Goal: Task Accomplishment & Management: Complete application form

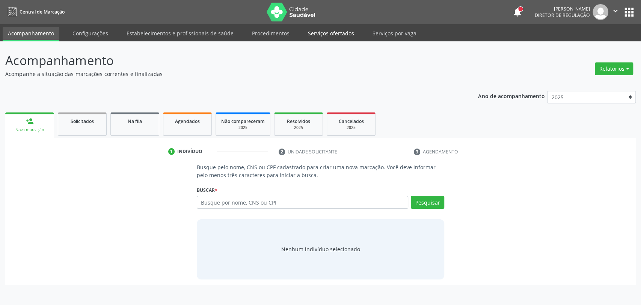
click at [304, 29] on link "Serviços ofertados" at bounding box center [331, 33] width 57 height 13
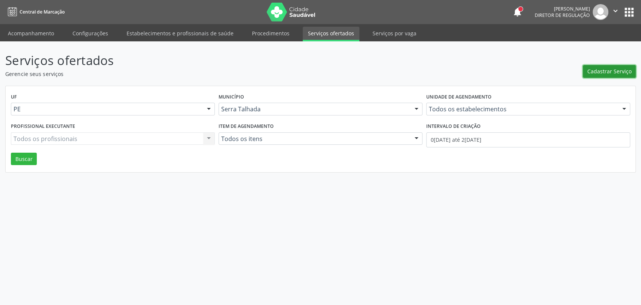
click at [588, 72] on button "Cadastrar Serviço" at bounding box center [609, 71] width 53 height 13
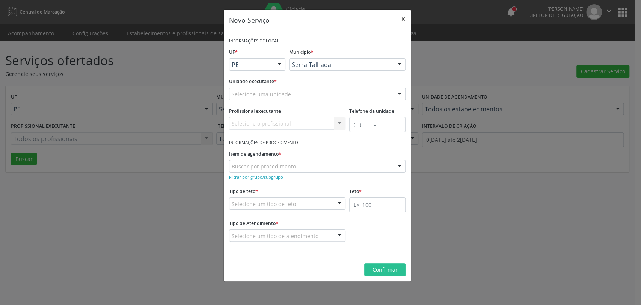
click at [403, 17] on button "×" at bounding box center [403, 19] width 15 height 18
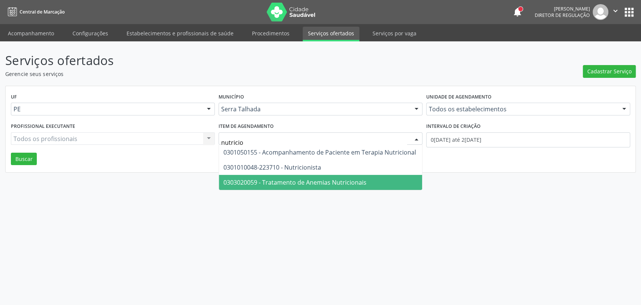
type input "nutricio"
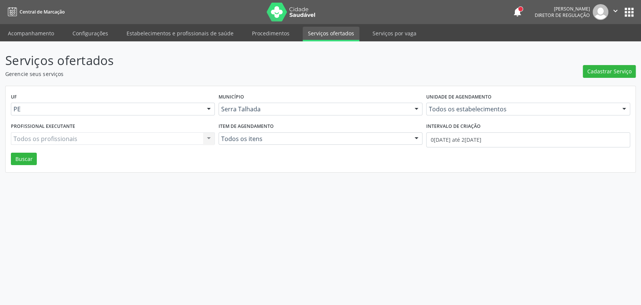
click at [212, 194] on div "Serviços ofertados Gerencie seus serviços Cadastrar Serviço UF PE PE Nenhum res…" at bounding box center [320, 172] width 641 height 263
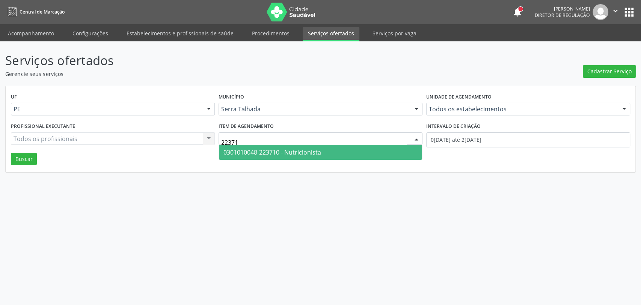
type input "223710"
click at [311, 225] on div "Serviços ofertados Gerencie seus serviços Cadastrar Serviço UF PE PE Nenhum res…" at bounding box center [320, 172] width 641 height 263
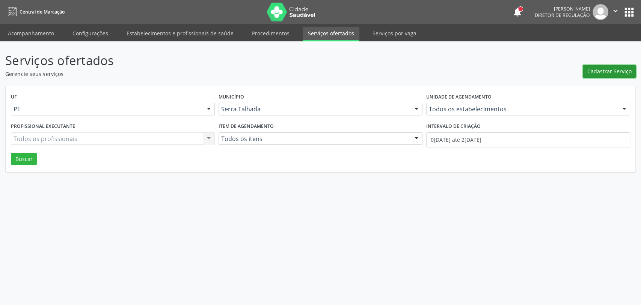
click at [598, 73] on span "Cadastrar Serviço" at bounding box center [610, 71] width 44 height 8
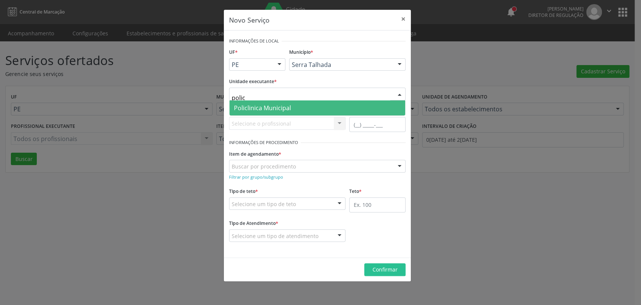
type input "policl"
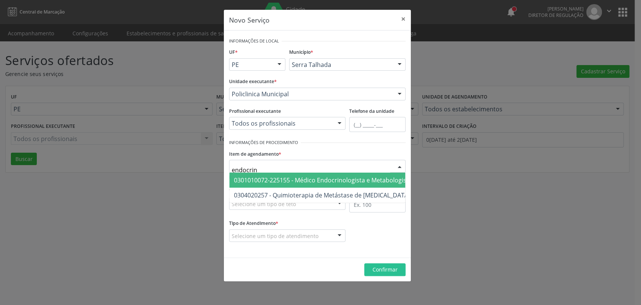
type input "endocrino"
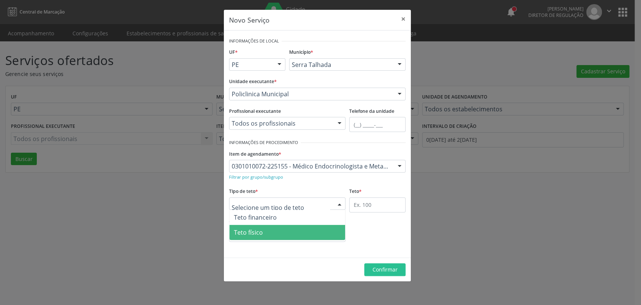
click at [269, 232] on span "Teto físico" at bounding box center [288, 232] width 116 height 15
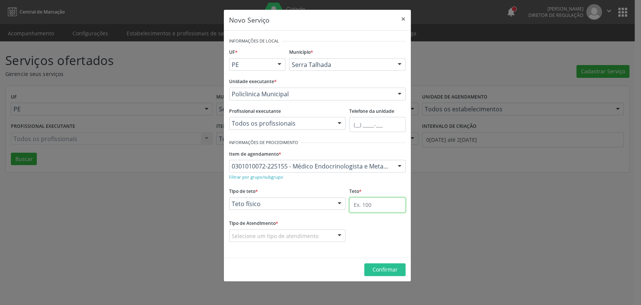
click at [370, 199] on input "text" at bounding box center [377, 204] width 56 height 15
type input "60"
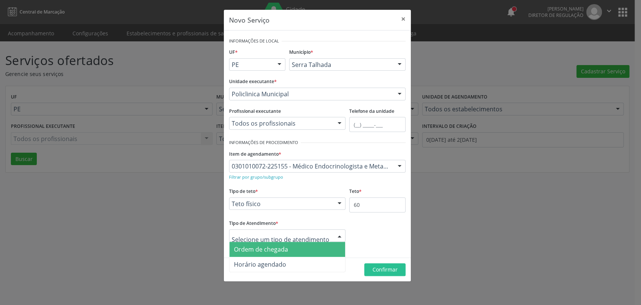
click at [319, 237] on div at bounding box center [287, 235] width 116 height 13
click at [294, 246] on span "Ordem de chegada" at bounding box center [288, 249] width 116 height 15
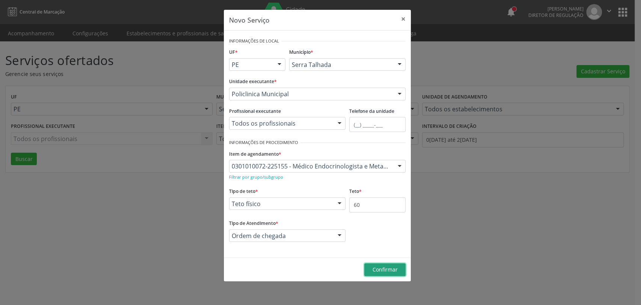
click at [373, 266] on span "Confirmar" at bounding box center [385, 269] width 25 height 7
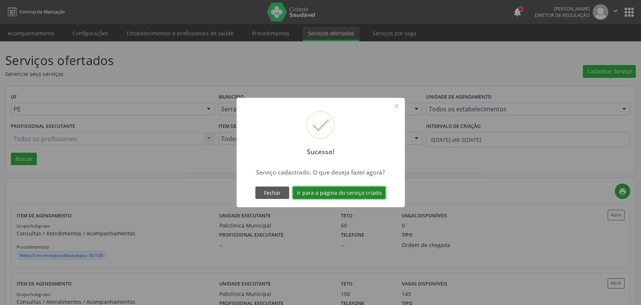
click at [346, 196] on button "Ir para a página do serviço criado" at bounding box center [339, 192] width 93 height 13
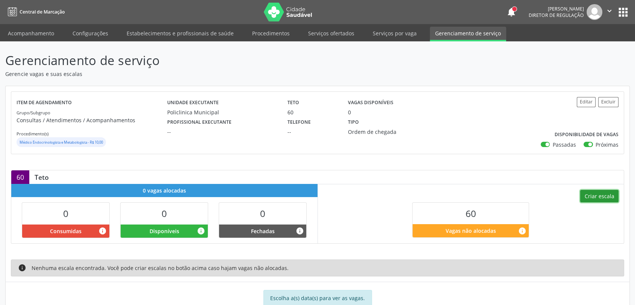
click at [589, 195] on button "Criar escala" at bounding box center [599, 196] width 38 height 13
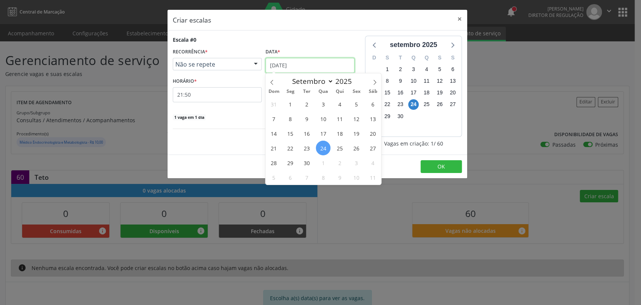
click at [302, 64] on input "[DATE]" at bounding box center [310, 65] width 89 height 15
click at [373, 80] on icon at bounding box center [374, 82] width 5 height 5
select select "9"
click at [308, 118] on span "7" at bounding box center [306, 118] width 15 height 15
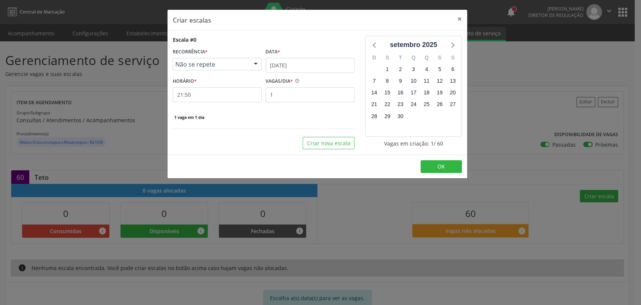
click at [224, 64] on span "Não se repete" at bounding box center [210, 64] width 71 height 8
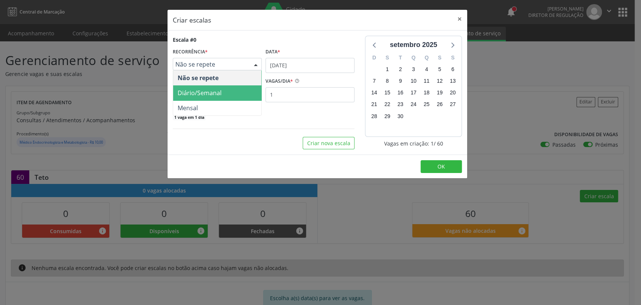
click at [223, 89] on span "Diário/Semanal" at bounding box center [217, 92] width 88 height 15
select select "9"
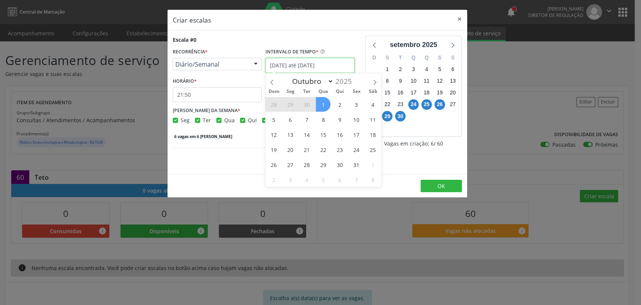
click at [285, 64] on input "[DATE] até [DATE]" at bounding box center [310, 65] width 89 height 15
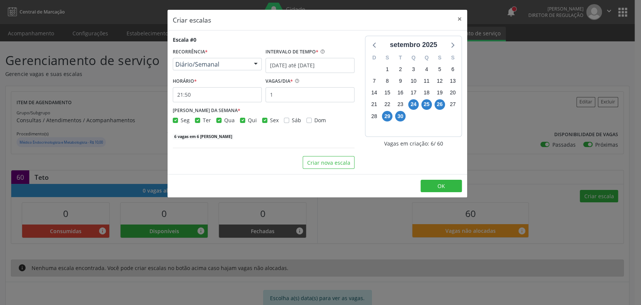
click at [181, 119] on label "Seg" at bounding box center [185, 120] width 9 height 8
click at [175, 119] on input "Seg" at bounding box center [175, 119] width 5 height 7
checkbox input "false"
click at [224, 122] on label "Qua" at bounding box center [229, 120] width 11 height 8
click at [219, 122] on input "Qua" at bounding box center [218, 119] width 5 height 7
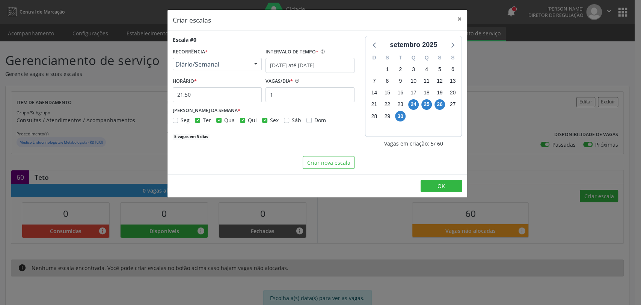
checkbox input "false"
click at [248, 118] on label "Qui" at bounding box center [252, 120] width 9 height 8
click at [244, 118] on input "Qui" at bounding box center [242, 119] width 5 height 7
checkbox input "false"
click at [270, 118] on label "Sex" at bounding box center [274, 120] width 9 height 8
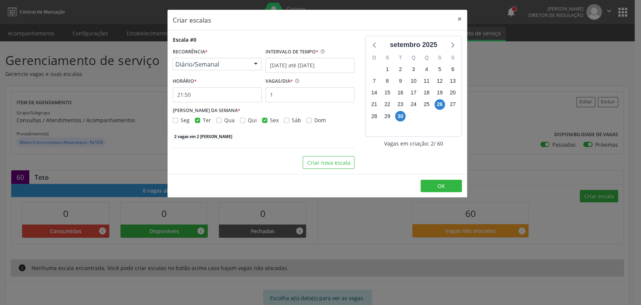
click at [262, 118] on input "Sex" at bounding box center [264, 119] width 5 height 7
checkbox input "false"
click at [304, 56] on label "INTERVALO DE TEMPO *" at bounding box center [292, 52] width 53 height 12
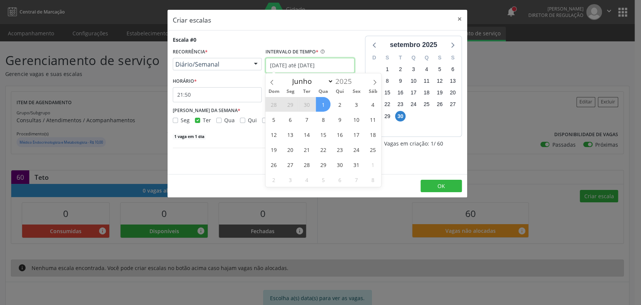
click at [304, 67] on input "[DATE] até [DATE]" at bounding box center [310, 65] width 89 height 15
click at [307, 121] on span "7" at bounding box center [306, 119] width 15 height 15
type input "[DATE]"
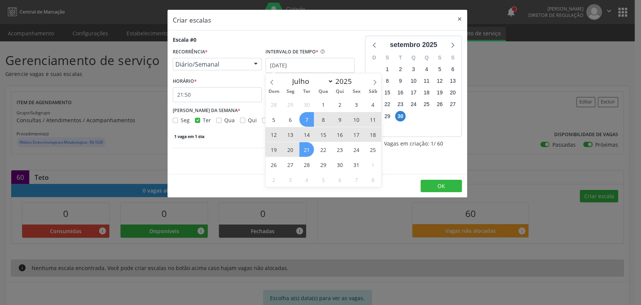
click at [310, 148] on span "21" at bounding box center [306, 149] width 15 height 15
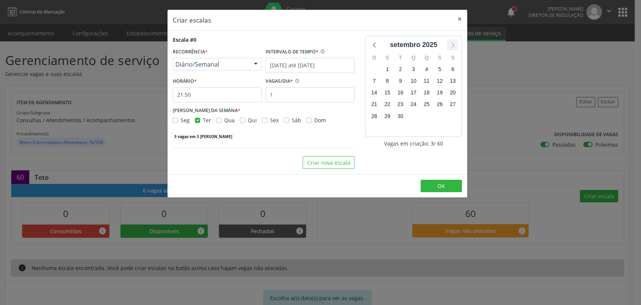
click at [452, 47] on icon at bounding box center [452, 45] width 10 height 10
click at [292, 97] on input "1" at bounding box center [310, 94] width 89 height 15
type input "20"
click at [213, 97] on input "21:50" at bounding box center [217, 94] width 89 height 15
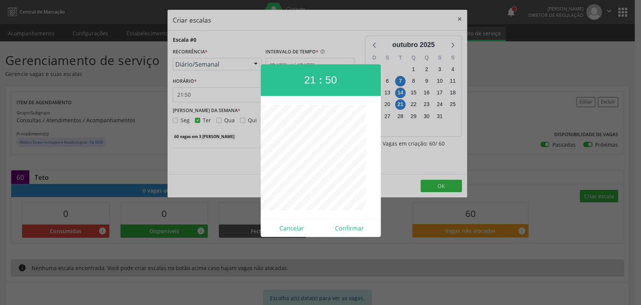
click at [213, 97] on div at bounding box center [320, 152] width 641 height 305
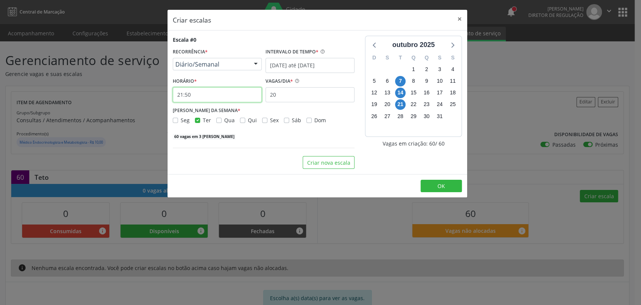
click at [213, 97] on input "21:50" at bounding box center [217, 94] width 89 height 15
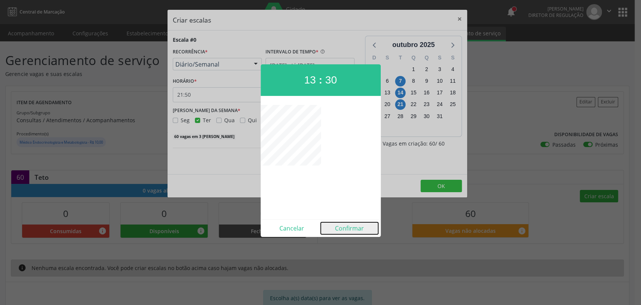
click at [343, 226] on button "Confirmar" at bounding box center [349, 228] width 57 height 12
type input "13:30"
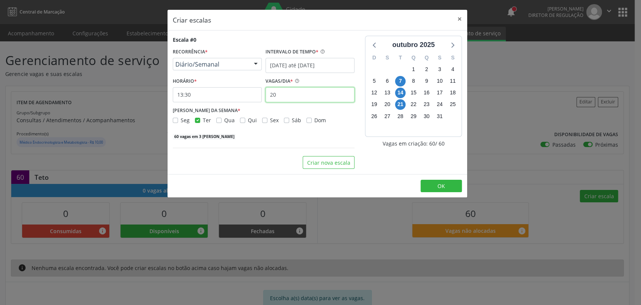
click at [285, 94] on input "20" at bounding box center [310, 94] width 89 height 15
type input "10"
click at [311, 164] on button "Criar nova escala" at bounding box center [329, 162] width 52 height 13
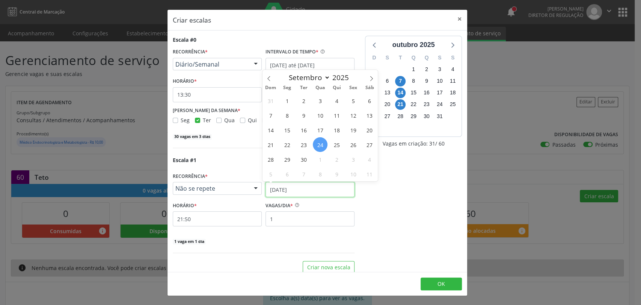
click at [283, 193] on input "[DATE]" at bounding box center [310, 189] width 89 height 15
click at [370, 78] on icon at bounding box center [371, 78] width 5 height 5
select select "9"
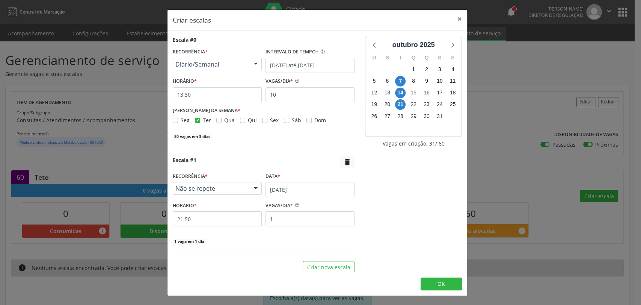
click at [227, 169] on div "Escala #1  RECORRÊNCIA * Não se repete Não se repete Diário/Semanal Mensal Nen…" at bounding box center [264, 200] width 182 height 89
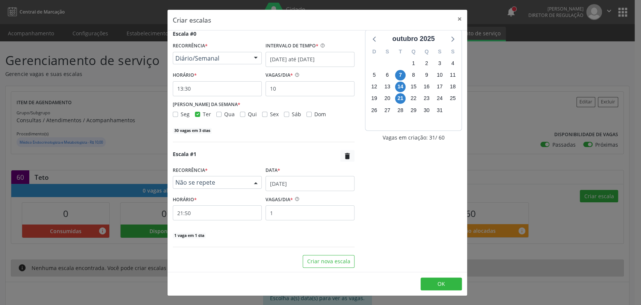
click at [226, 183] on span "Não se repete" at bounding box center [210, 182] width 71 height 8
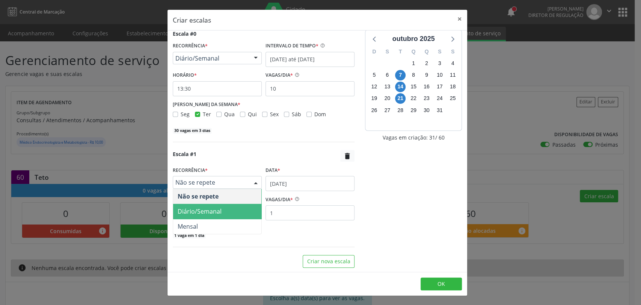
click at [218, 210] on span "Diário/Semanal" at bounding box center [200, 211] width 44 height 8
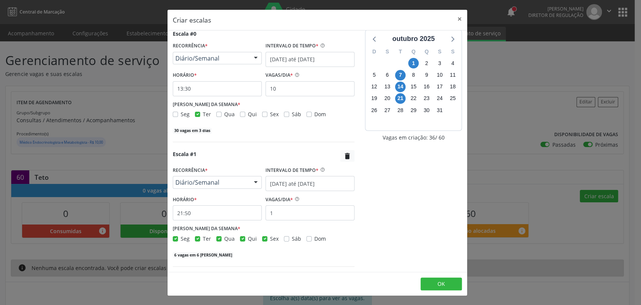
scroll to position [26, 0]
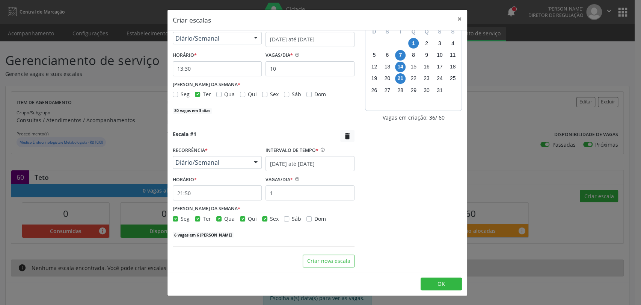
click at [224, 220] on label "Qua" at bounding box center [229, 219] width 11 height 8
click at [218, 220] on input "Qua" at bounding box center [218, 218] width 5 height 7
checkbox input "false"
click at [248, 217] on label "Qui" at bounding box center [252, 219] width 9 height 8
click at [241, 217] on input "Qui" at bounding box center [242, 218] width 5 height 7
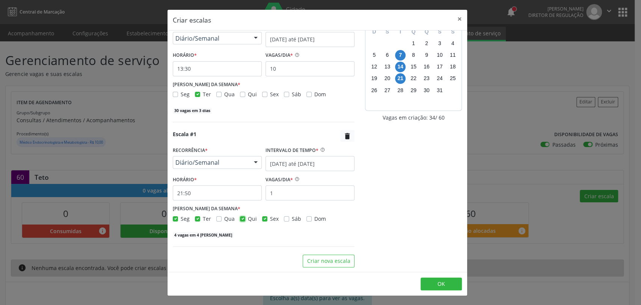
checkbox input "false"
click at [270, 217] on label "Sex" at bounding box center [274, 219] width 9 height 8
click at [263, 217] on input "Sex" at bounding box center [264, 218] width 5 height 7
checkbox input "false"
click at [172, 219] on div "DIAS DA SEMANA * Seg Ter Qua Qui Sex Sáb Dom" at bounding box center [264, 213] width 186 height 20
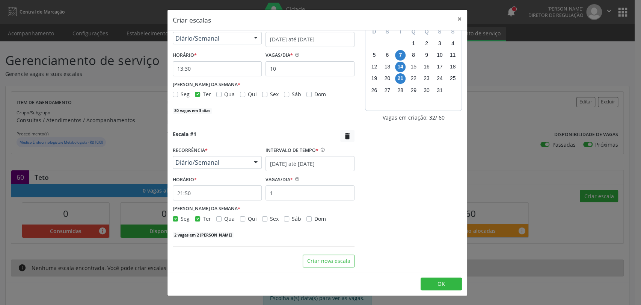
click at [181, 219] on label "Seg" at bounding box center [185, 219] width 9 height 8
click at [177, 219] on input "Seg" at bounding box center [175, 218] width 5 height 7
checkbox input "false"
click at [199, 193] on input "21:50" at bounding box center [217, 192] width 89 height 15
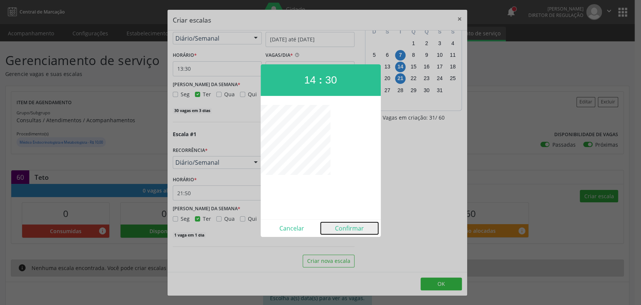
click at [341, 230] on button "Confirmar" at bounding box center [349, 228] width 57 height 12
type input "14:30"
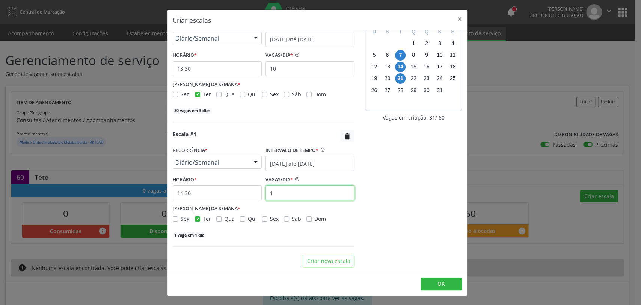
click at [297, 192] on input "1" at bounding box center [310, 192] width 89 height 15
type input "10"
click at [305, 166] on input "[DATE] até [DATE]" at bounding box center [310, 163] width 89 height 15
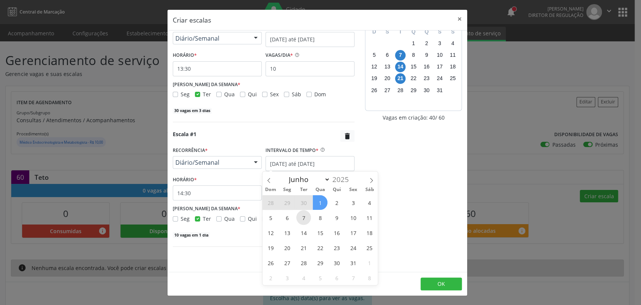
click at [302, 217] on span "7" at bounding box center [303, 217] width 15 height 15
type input "[DATE]"
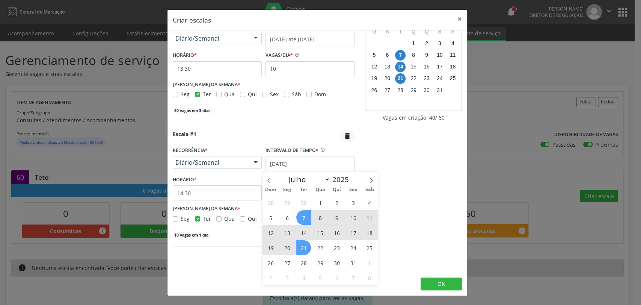
click at [304, 245] on span "21" at bounding box center [303, 247] width 15 height 15
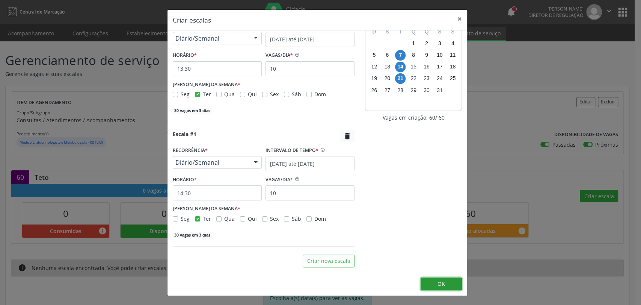
click at [449, 284] on button "OK" at bounding box center [441, 283] width 41 height 13
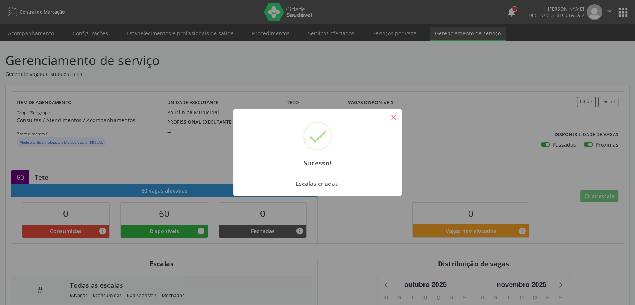
click at [394, 120] on button "×" at bounding box center [393, 117] width 13 height 13
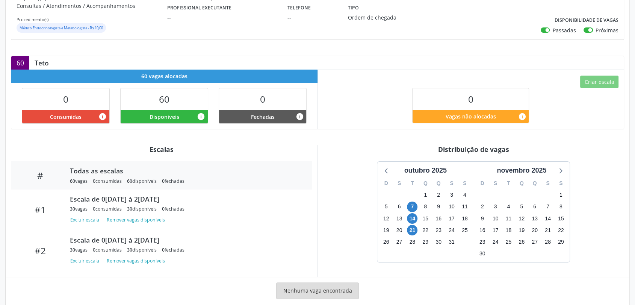
scroll to position [129, 0]
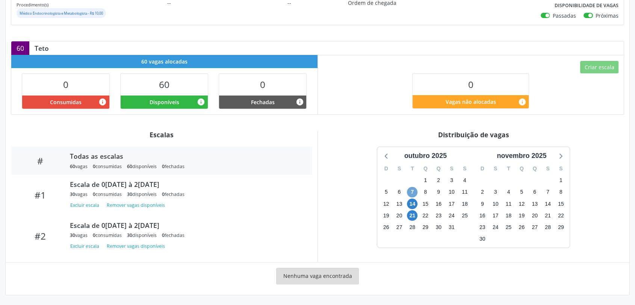
click at [412, 189] on span "7" at bounding box center [412, 192] width 11 height 11
click at [412, 214] on span "21" at bounding box center [412, 215] width 11 height 11
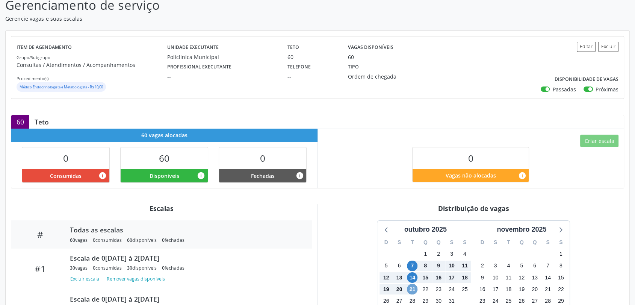
scroll to position [8, 0]
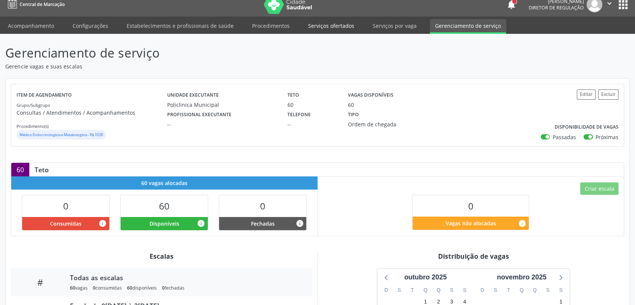
click at [345, 28] on link "Serviços ofertados" at bounding box center [331, 25] width 57 height 13
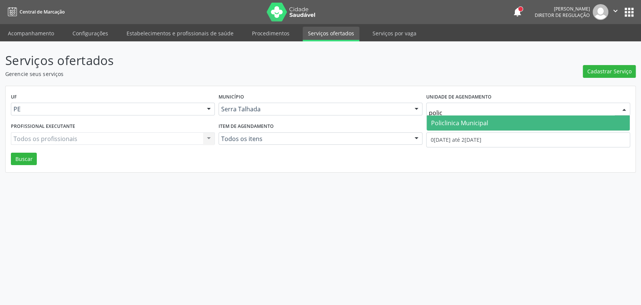
type input "policl"
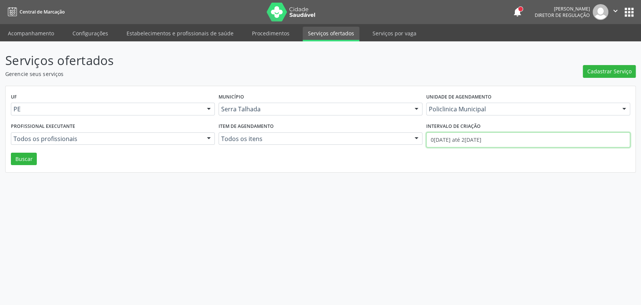
click at [455, 142] on body "Central de Marcação notifications [PERSON_NAME] Diretor de regulação  Configur…" at bounding box center [320, 152] width 641 height 305
click at [600, 68] on span "Cadastrar Serviço" at bounding box center [610, 71] width 44 height 8
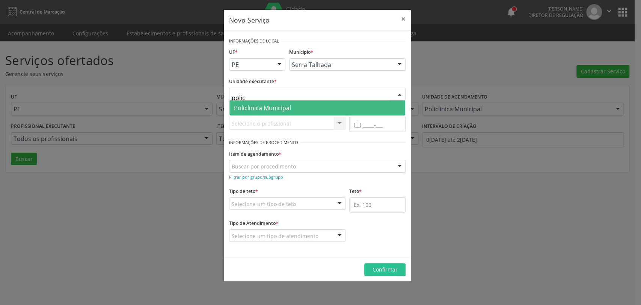
type input "policl"
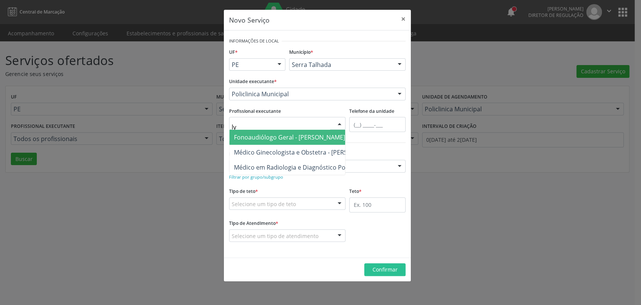
type input "l"
click at [313, 142] on span "Médico Endocrinologista e Metabologista - [PERSON_NAME] [PERSON_NAME] [PERSON_N…" at bounding box center [391, 137] width 322 height 15
type input "ly"
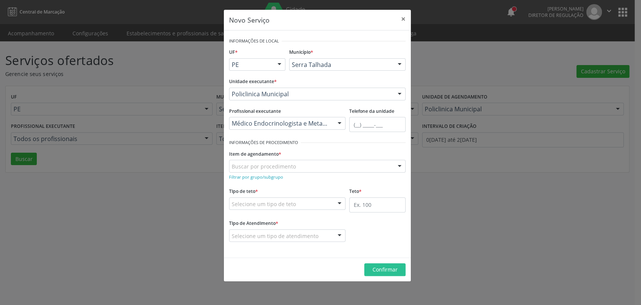
click at [297, 111] on div "Profissional executante Médico Endocrinologista e Metabologista - [PERSON_NAME]…" at bounding box center [287, 118] width 116 height 24
click at [296, 129] on div "Médico Endocrinologista e Metabologista - [PERSON_NAME] [PERSON_NAME] [PERSON_N…" at bounding box center [287, 123] width 116 height 13
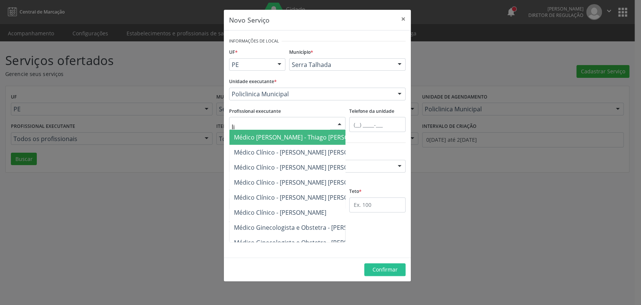
type input "l"
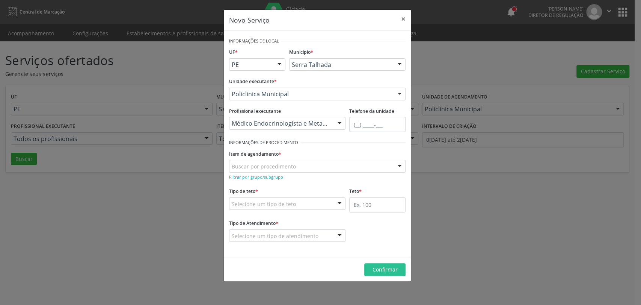
click at [295, 119] on div "Médico Endocrinologista e Metabologista - [PERSON_NAME] [PERSON_NAME] [PERSON_N…" at bounding box center [287, 123] width 116 height 13
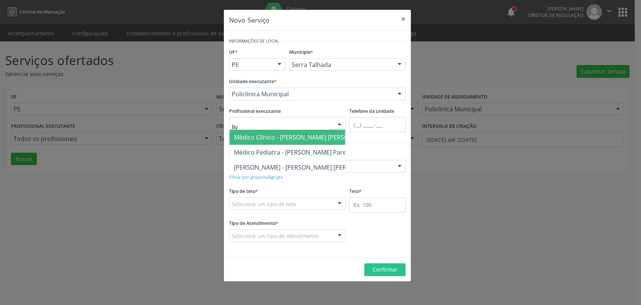
type input "livy"
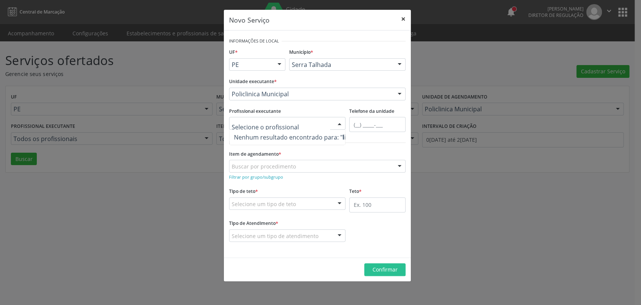
click at [403, 18] on button "×" at bounding box center [403, 19] width 15 height 18
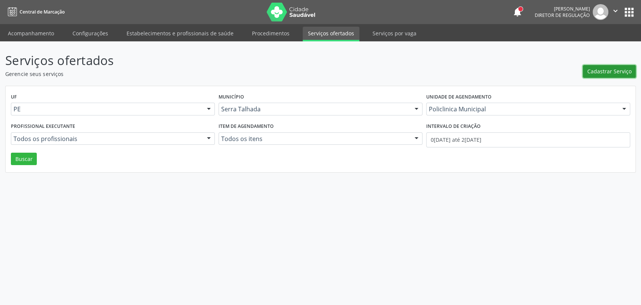
click at [612, 75] on button "Cadastrar Serviço" at bounding box center [609, 71] width 53 height 13
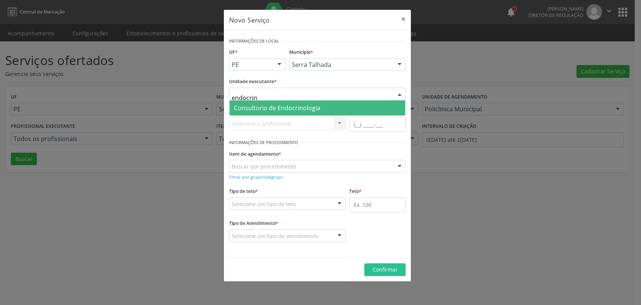
type input "endocrino"
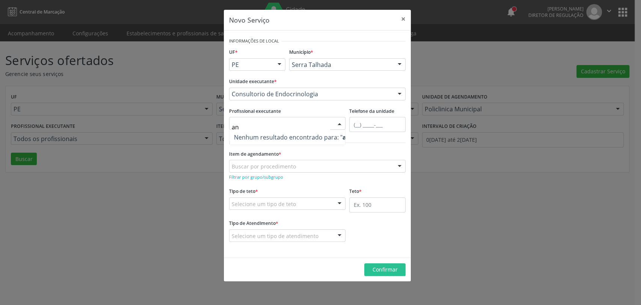
type input "a"
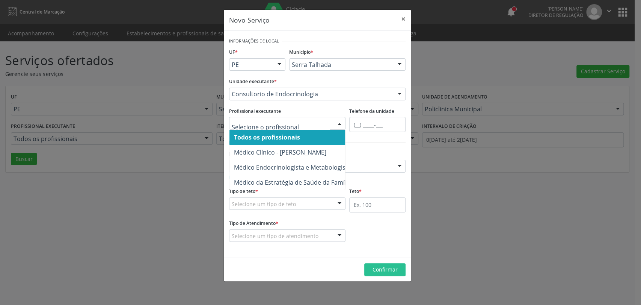
type input "a"
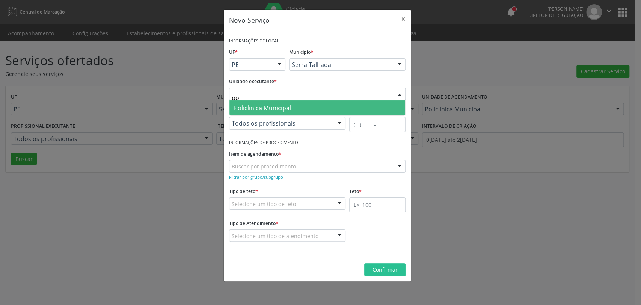
type input "poli"
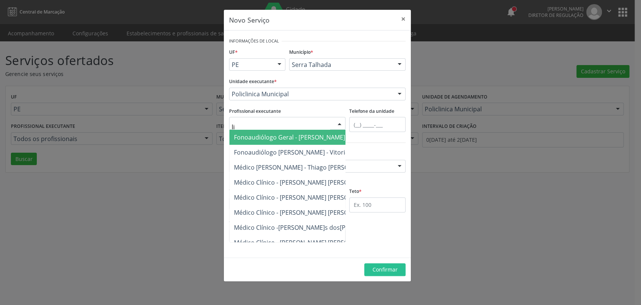
type input "l"
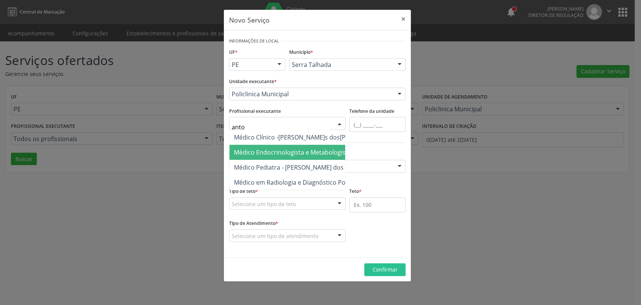
click at [328, 153] on span "Médico Endocrinologista e Metabologista - [PERSON_NAME] [PERSON_NAME] [PERSON_N…" at bounding box center [390, 152] width 313 height 8
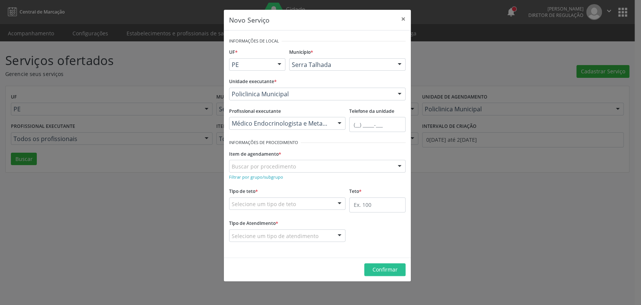
click at [311, 117] on div "Médico Endocrinologista e Metabologista - [PERSON_NAME] [PERSON_NAME] [PERSON_N…" at bounding box center [287, 123] width 116 height 13
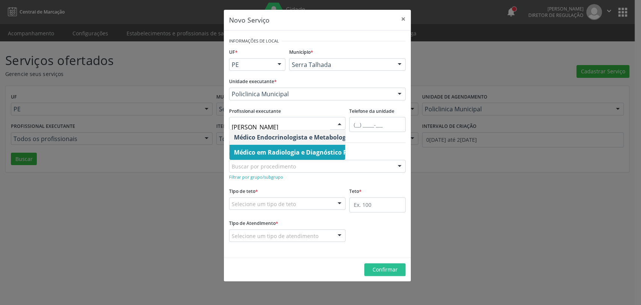
type input "[PERSON_NAME]"
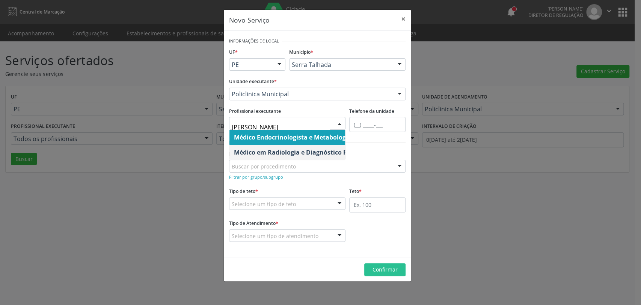
click at [298, 137] on span "Médico Endocrinologista e Metabologista - [PERSON_NAME] [PERSON_NAME] [PERSON_N…" at bounding box center [398, 137] width 328 height 8
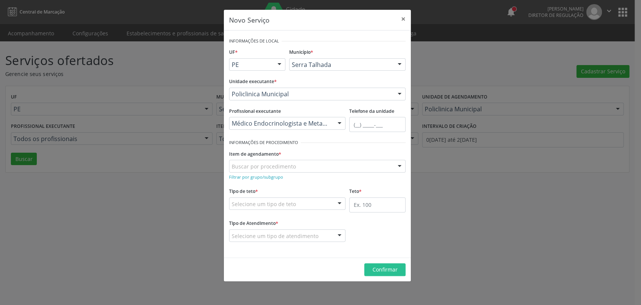
click at [340, 125] on div at bounding box center [339, 123] width 11 height 13
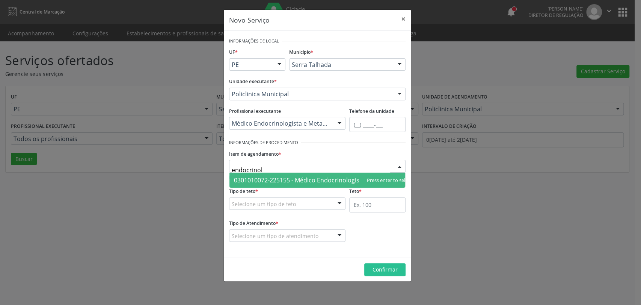
type input "endocrinolo"
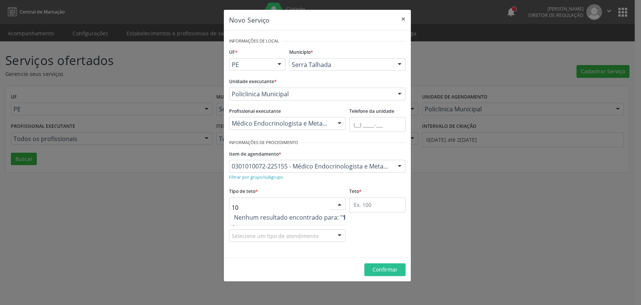
type input "100"
click at [275, 208] on input "100" at bounding box center [281, 207] width 98 height 15
click at [289, 188] on div "Tipo de teto * Nenhum resultado encontrado para: " 100 " Não há nenhuma opção p…" at bounding box center [287, 198] width 116 height 24
click at [271, 208] on div "Selecione um tipo de teto" at bounding box center [287, 203] width 116 height 13
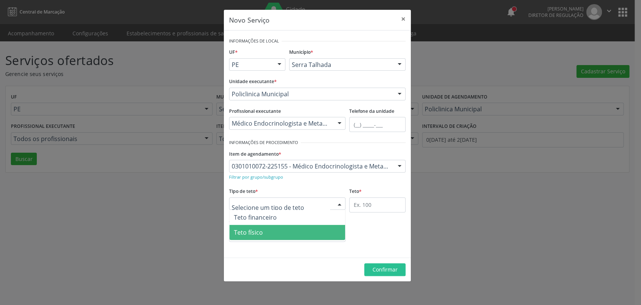
click at [269, 230] on span "Teto físico" at bounding box center [288, 232] width 116 height 15
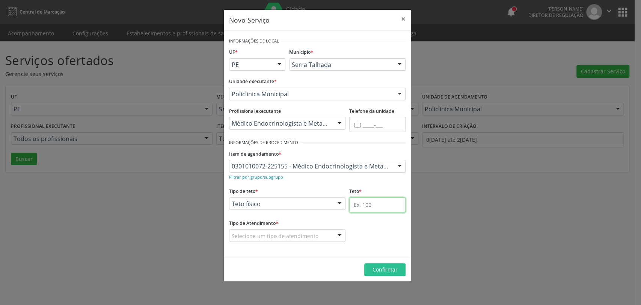
click at [381, 206] on input "text" at bounding box center [377, 204] width 56 height 15
type input "100"
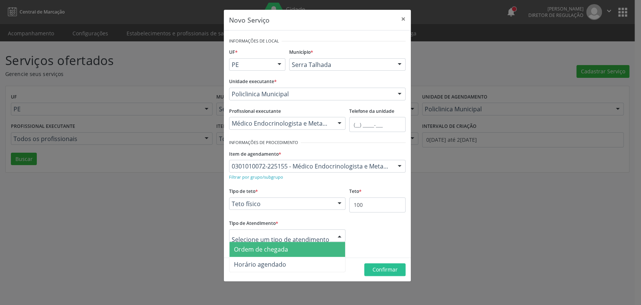
click at [276, 254] on span "Ordem de chegada" at bounding box center [288, 249] width 116 height 15
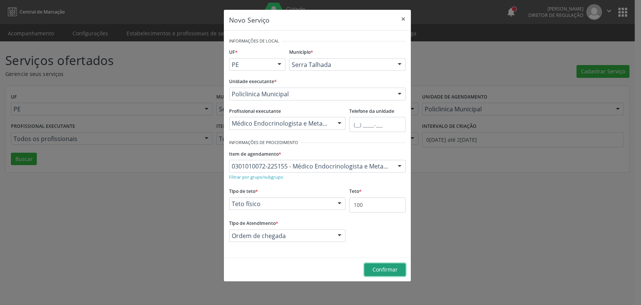
click at [379, 268] on span "Confirmar" at bounding box center [385, 269] width 25 height 7
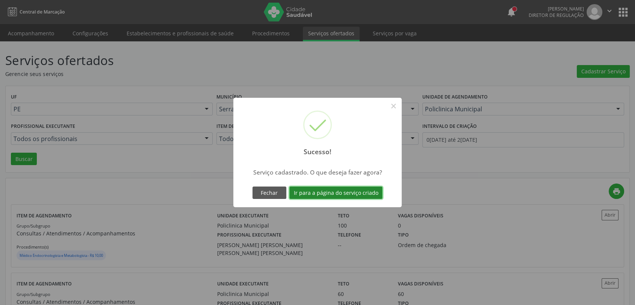
click at [352, 195] on button "Ir para a página do serviço criado" at bounding box center [335, 192] width 93 height 13
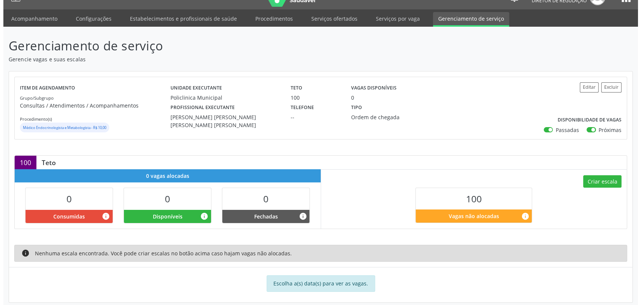
scroll to position [22, 0]
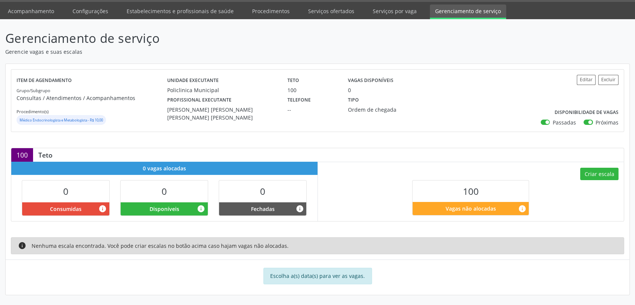
click at [552, 124] on label "Passadas" at bounding box center [563, 122] width 23 height 8
click at [545, 124] on input "Passadas" at bounding box center [543, 121] width 5 height 7
checkbox input "false"
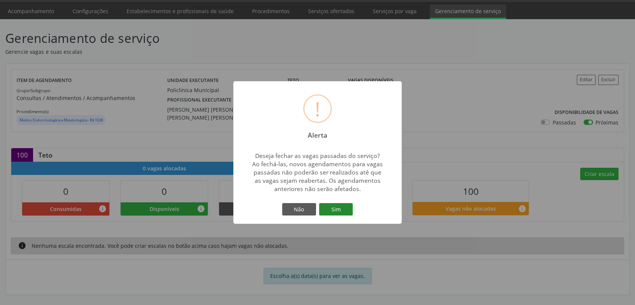
click at [331, 210] on button "Sim" at bounding box center [336, 209] width 34 height 13
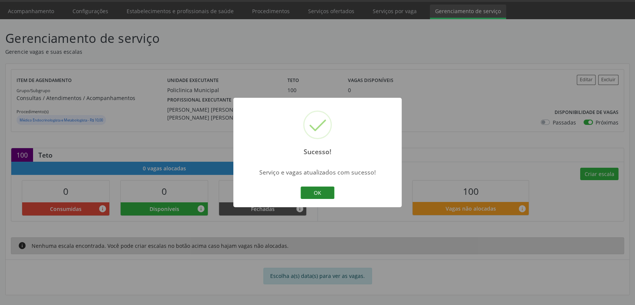
click at [325, 196] on button "OK" at bounding box center [318, 192] width 34 height 13
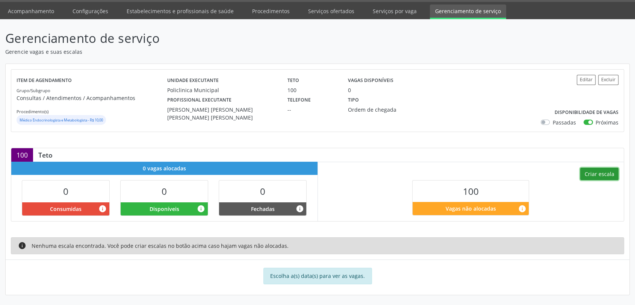
click at [589, 168] on button "Criar escala" at bounding box center [599, 174] width 38 height 13
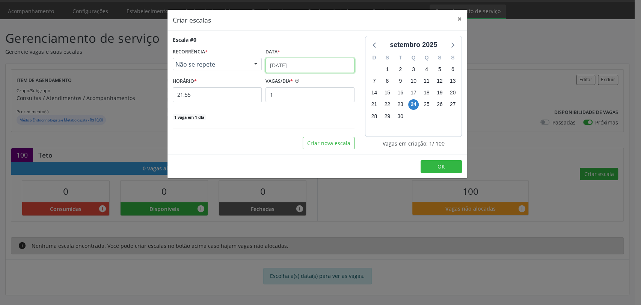
click at [286, 64] on input "[DATE]" at bounding box center [310, 65] width 89 height 15
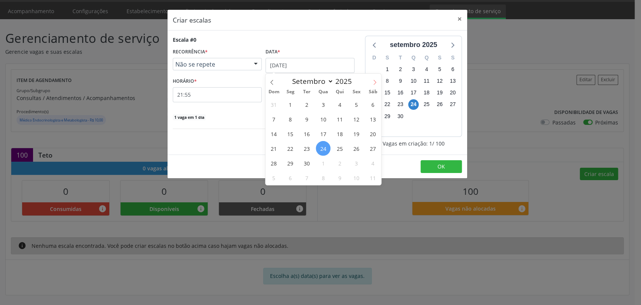
click at [375, 83] on icon at bounding box center [375, 82] width 3 height 5
select select "9"
click at [322, 103] on span "1" at bounding box center [323, 104] width 15 height 15
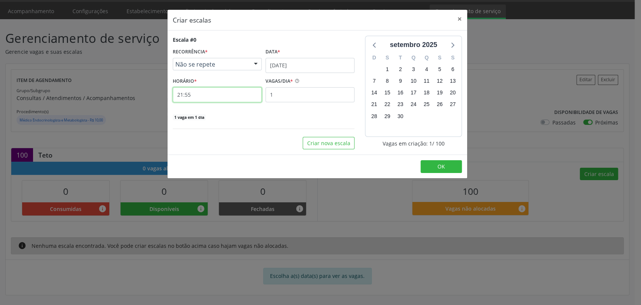
click at [208, 100] on input "21:55" at bounding box center [217, 94] width 89 height 15
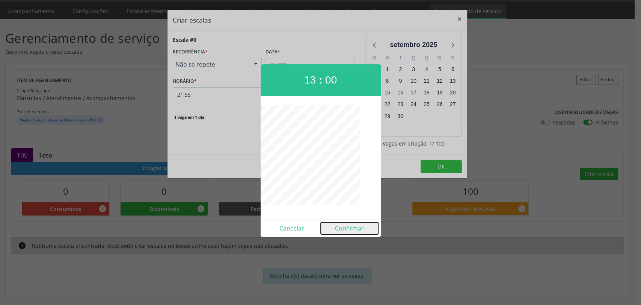
click at [356, 225] on button "Confirmar" at bounding box center [349, 228] width 57 height 12
type input "13:00"
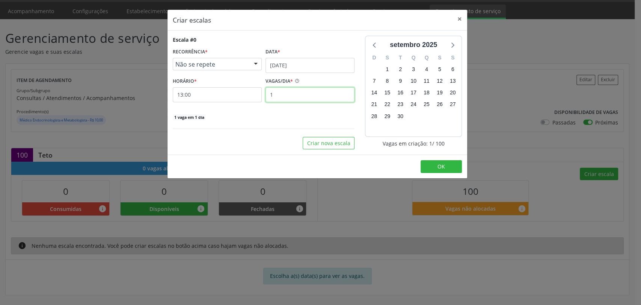
click at [300, 96] on input "1" at bounding box center [310, 94] width 89 height 15
type input "15"
click at [200, 62] on span "Não se repete" at bounding box center [210, 64] width 71 height 8
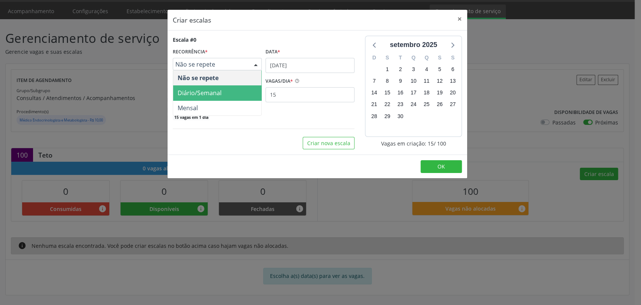
click at [198, 93] on span "Diário/Semanal" at bounding box center [200, 93] width 44 height 8
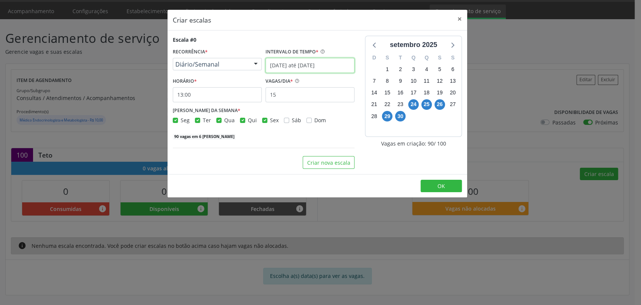
click at [288, 65] on input "[DATE] até [DATE]" at bounding box center [310, 65] width 89 height 15
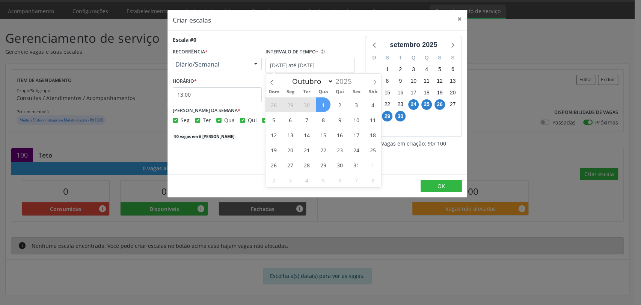
click at [322, 104] on span "1" at bounding box center [323, 104] width 15 height 15
type input "[DATE]"
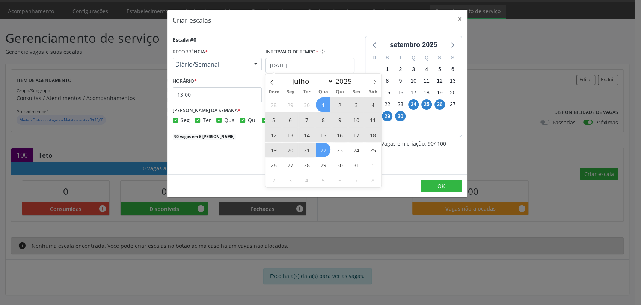
click at [324, 148] on span "22" at bounding box center [323, 149] width 15 height 15
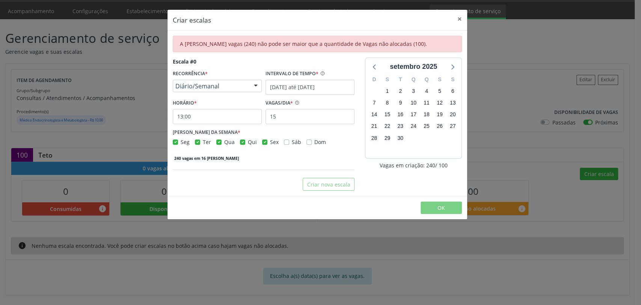
click at [270, 142] on label "Sex" at bounding box center [274, 142] width 9 height 8
click at [262, 142] on input "Sex" at bounding box center [264, 141] width 5 height 7
checkbox input "false"
click at [249, 142] on span "Qui" at bounding box center [252, 141] width 9 height 7
click at [245, 142] on input "Qui" at bounding box center [242, 141] width 5 height 7
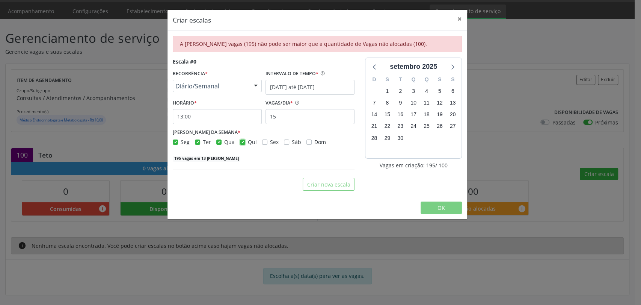
checkbox input "false"
click at [224, 144] on label "Qua" at bounding box center [229, 142] width 11 height 8
click at [219, 144] on input "Qua" at bounding box center [218, 141] width 5 height 7
checkbox input "false"
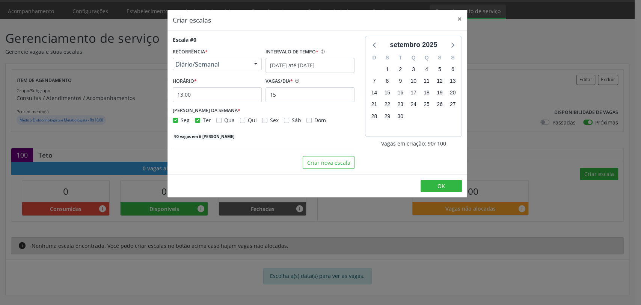
click at [181, 121] on label "Seg" at bounding box center [185, 120] width 9 height 8
click at [175, 121] on input "Seg" at bounding box center [175, 119] width 5 height 7
checkbox input "false"
click at [451, 41] on icon at bounding box center [452, 45] width 10 height 10
click at [224, 120] on label "Qua" at bounding box center [229, 120] width 11 height 8
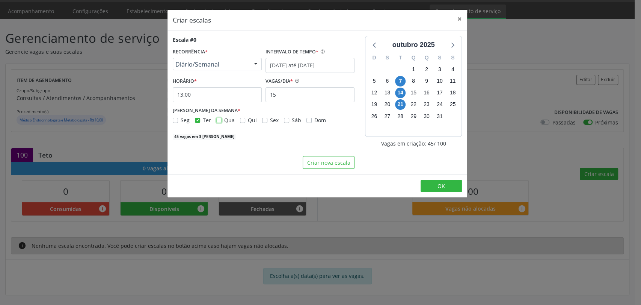
click at [218, 120] on input "Qua" at bounding box center [218, 119] width 5 height 7
checkbox input "true"
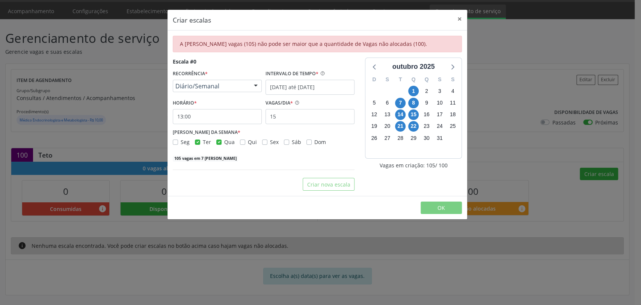
click at [193, 143] on div "Seg Ter Qua Qui Sex Sáb Dom" at bounding box center [264, 142] width 182 height 8
click at [203, 139] on label "Ter" at bounding box center [207, 142] width 8 height 8
click at [196, 139] on input "Ter" at bounding box center [197, 141] width 5 height 7
checkbox input "false"
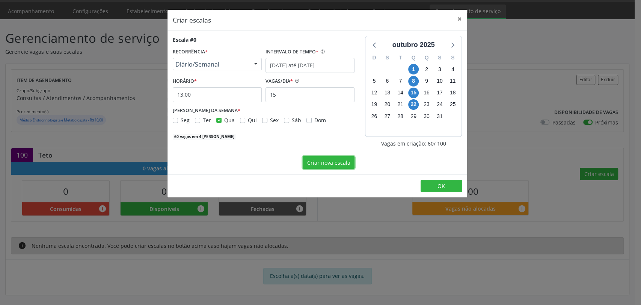
click at [334, 159] on button "Criar nova escala" at bounding box center [329, 162] width 52 height 13
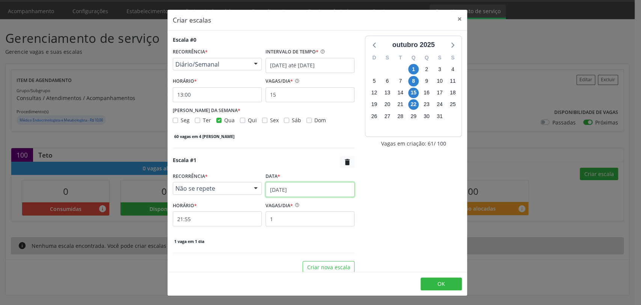
click at [297, 187] on input "[DATE]" at bounding box center [310, 189] width 89 height 15
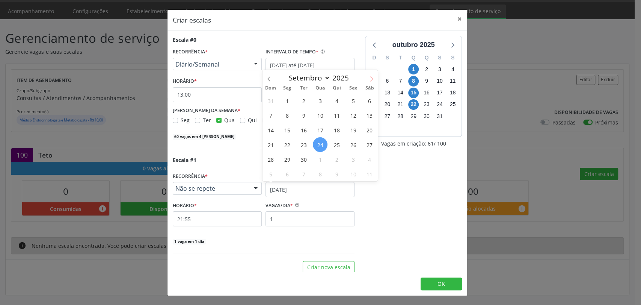
click at [373, 76] on icon at bounding box center [371, 78] width 5 height 5
select select "9"
click at [323, 100] on span "1" at bounding box center [320, 100] width 15 height 15
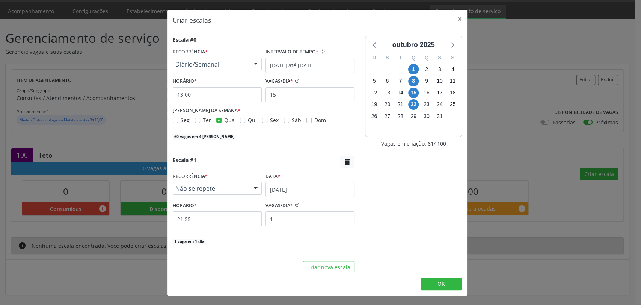
click at [219, 186] on span "Não se repete" at bounding box center [210, 188] width 71 height 8
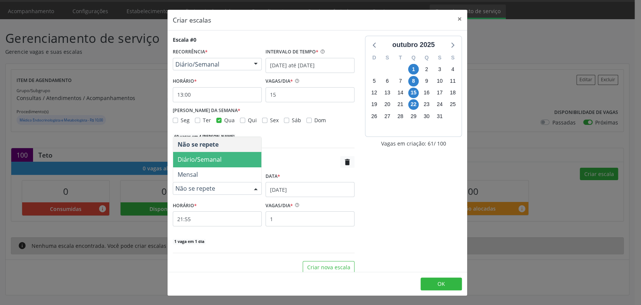
click at [203, 163] on span "Diário/Semanal" at bounding box center [200, 159] width 44 height 8
select select "9"
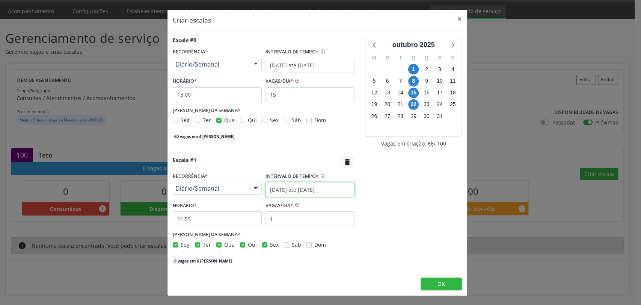
click at [286, 187] on input "[DATE] até [DATE]" at bounding box center [310, 189] width 89 height 15
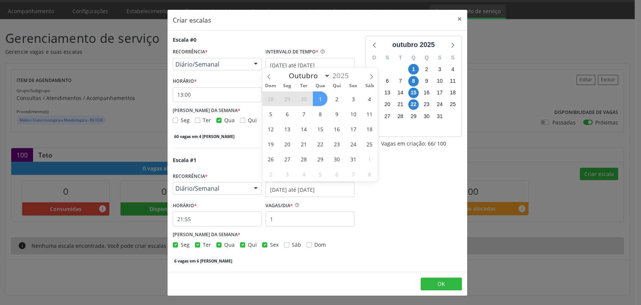
click at [322, 94] on span "1" at bounding box center [320, 98] width 15 height 15
type input "[DATE]"
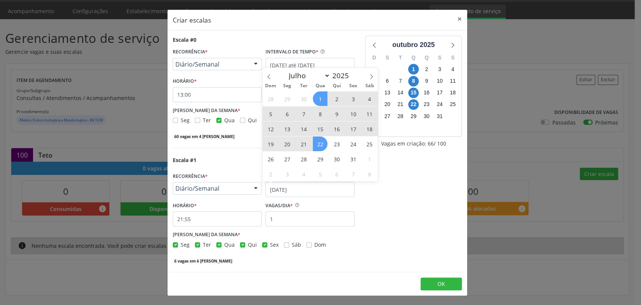
click at [321, 141] on span "22" at bounding box center [320, 143] width 15 height 15
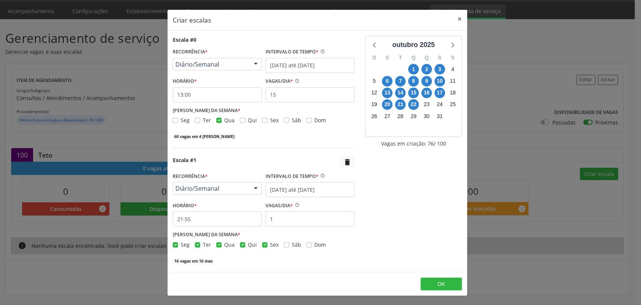
click at [260, 244] on div "Seg Ter Qua Qui Sex Sáb Dom" at bounding box center [264, 244] width 182 height 8
click at [266, 244] on div "Sex" at bounding box center [270, 244] width 17 height 8
click at [270, 244] on label "Sex" at bounding box center [274, 244] width 9 height 8
click at [264, 244] on input "Sex" at bounding box center [264, 243] width 5 height 7
checkbox input "false"
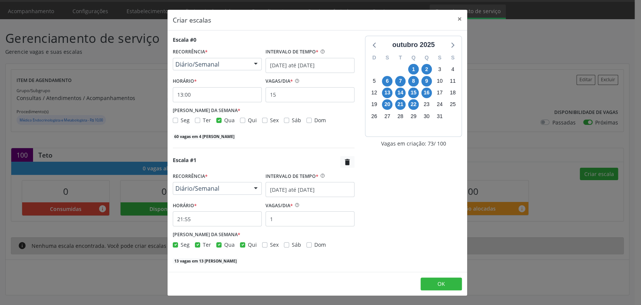
click at [248, 243] on label "Qui" at bounding box center [252, 244] width 9 height 8
click at [240, 243] on input "Qui" at bounding box center [242, 243] width 5 height 7
checkbox input "false"
click at [203, 244] on label "Ter" at bounding box center [207, 244] width 8 height 8
click at [197, 244] on input "Ter" at bounding box center [197, 243] width 5 height 7
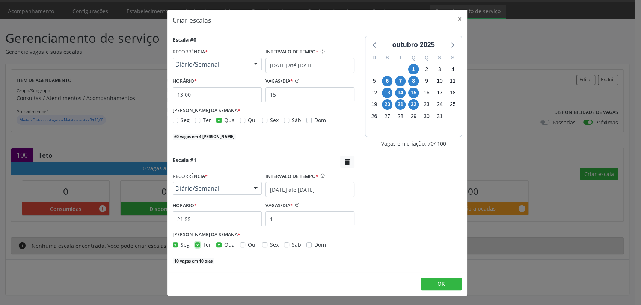
checkbox input "false"
click at [181, 243] on label "Seg" at bounding box center [185, 244] width 9 height 8
click at [175, 243] on input "Seg" at bounding box center [175, 243] width 5 height 7
checkbox input "false"
click at [189, 219] on input "21:55" at bounding box center [217, 218] width 89 height 15
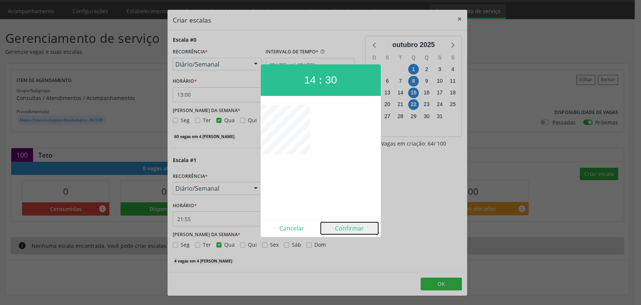
click at [346, 230] on button "Confirmar" at bounding box center [349, 228] width 57 height 12
type input "14:30"
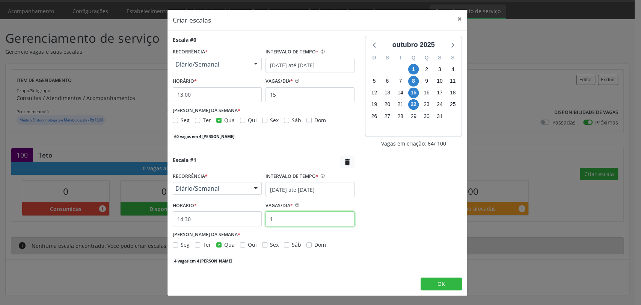
click at [286, 218] on input "1" at bounding box center [310, 218] width 89 height 15
type input "10"
click at [435, 285] on button "OK" at bounding box center [441, 283] width 41 height 13
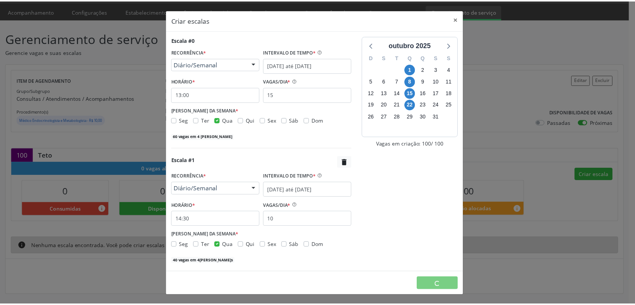
scroll to position [0, 0]
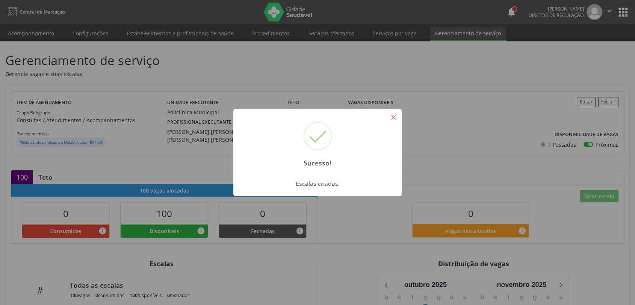
click at [388, 119] on button "×" at bounding box center [393, 117] width 13 height 13
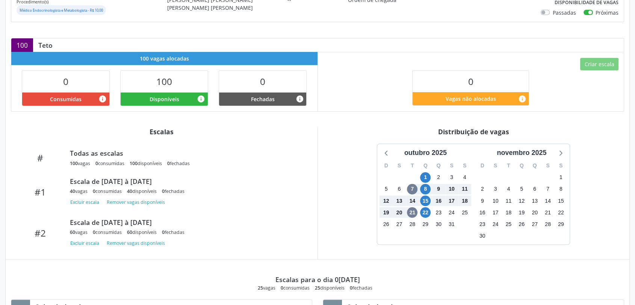
scroll to position [250, 0]
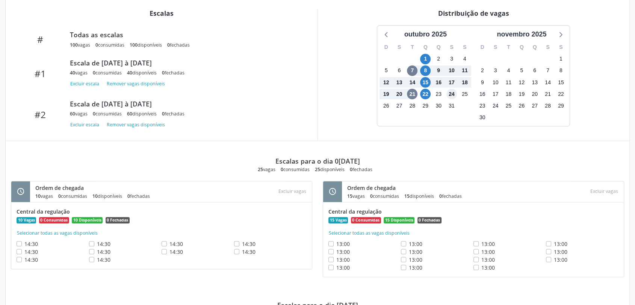
click at [450, 94] on span "24" at bounding box center [451, 94] width 11 height 11
click at [427, 57] on span "1" at bounding box center [425, 59] width 11 height 11
click at [429, 92] on span "22" at bounding box center [425, 94] width 11 height 11
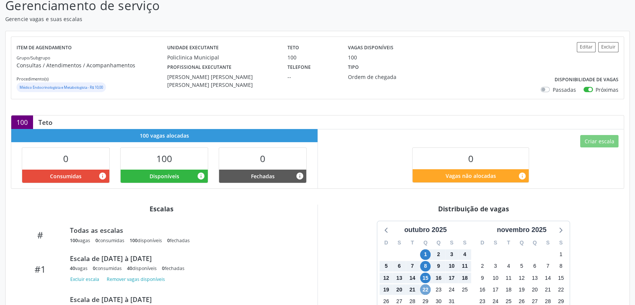
scroll to position [0, 0]
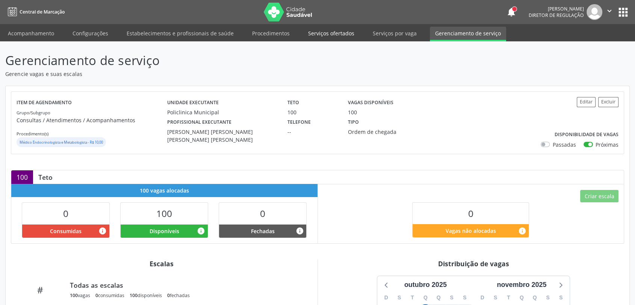
click at [328, 33] on link "Serviços ofertados" at bounding box center [331, 33] width 57 height 13
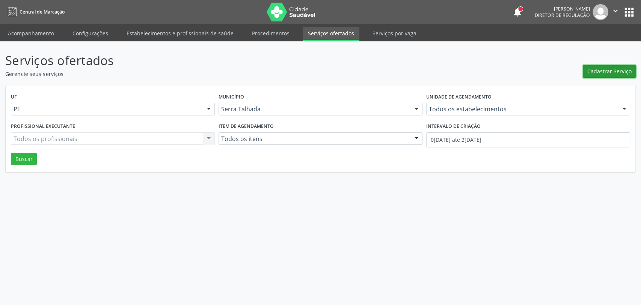
click at [591, 73] on span "Cadastrar Serviço" at bounding box center [610, 71] width 44 height 8
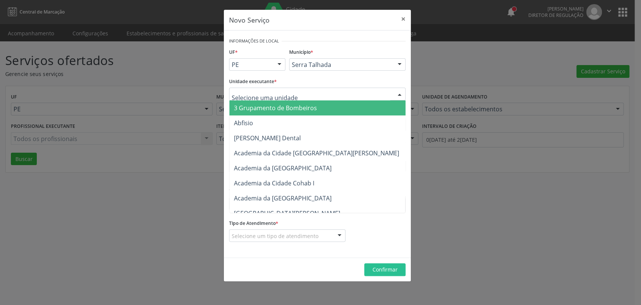
click at [292, 91] on div at bounding box center [317, 94] width 177 height 13
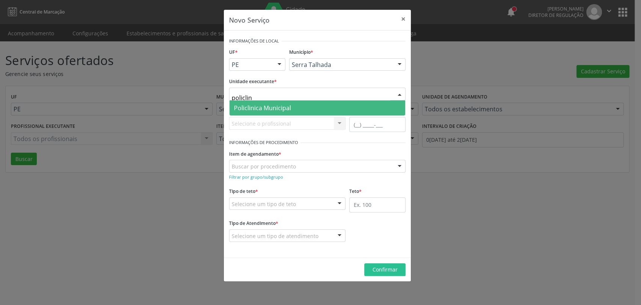
type input "policlini"
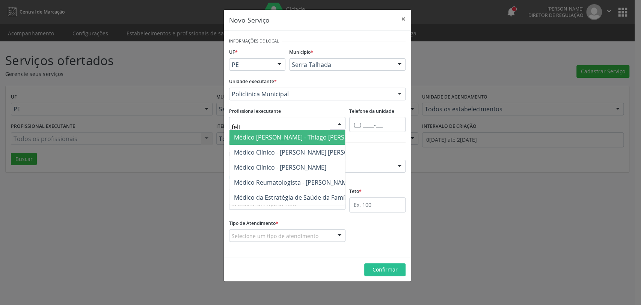
type input "[PERSON_NAME]"
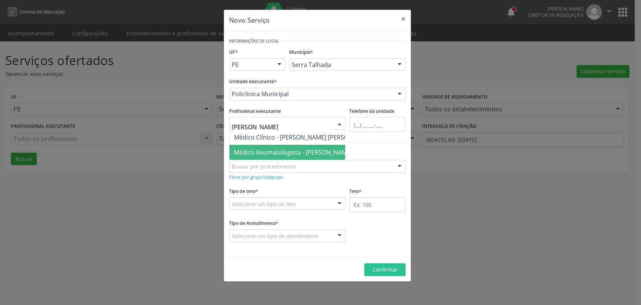
click at [310, 155] on span "Médico Reumatologista - [PERSON_NAME] [PERSON_NAME]" at bounding box center [317, 152] width 166 height 8
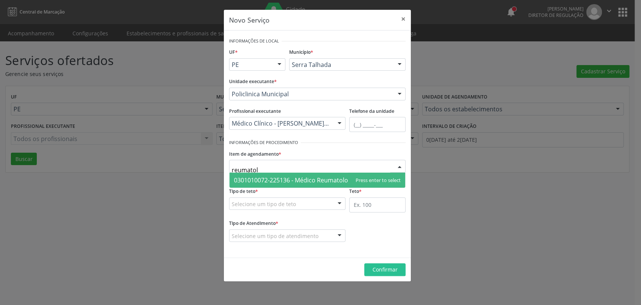
type input "reumatolo"
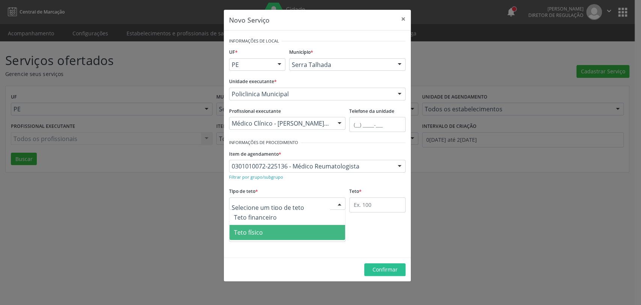
click at [276, 228] on span "Teto físico" at bounding box center [288, 232] width 116 height 15
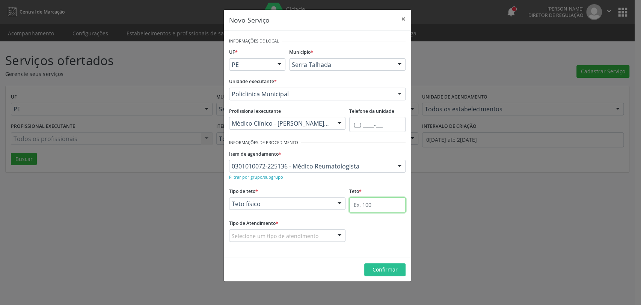
click at [379, 208] on input "text" at bounding box center [377, 204] width 56 height 15
type input "25"
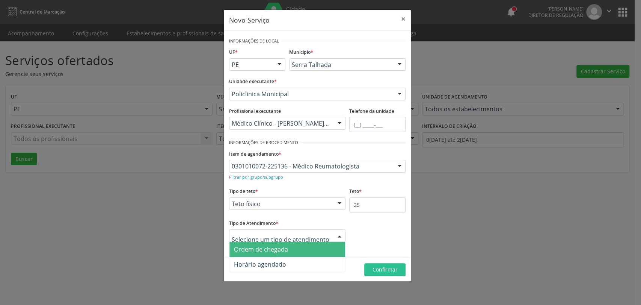
click at [284, 254] on span "Ordem de chegada" at bounding box center [288, 249] width 116 height 15
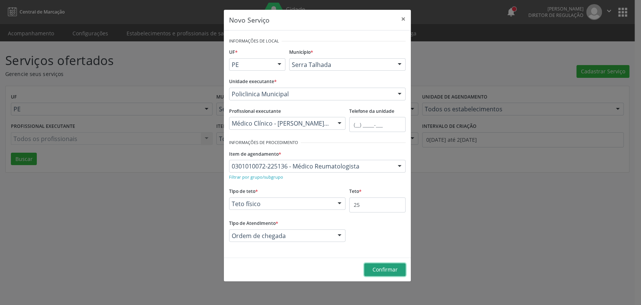
click at [381, 268] on span "Confirmar" at bounding box center [385, 269] width 25 height 7
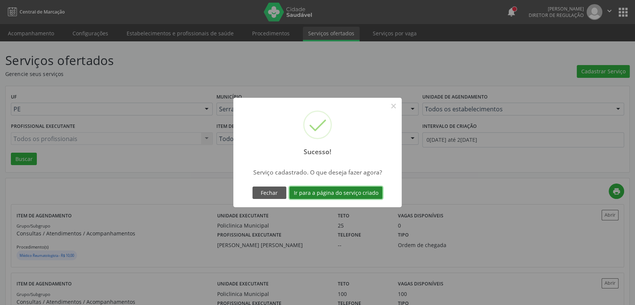
click at [364, 190] on button "Ir para a página do serviço criado" at bounding box center [335, 192] width 93 height 13
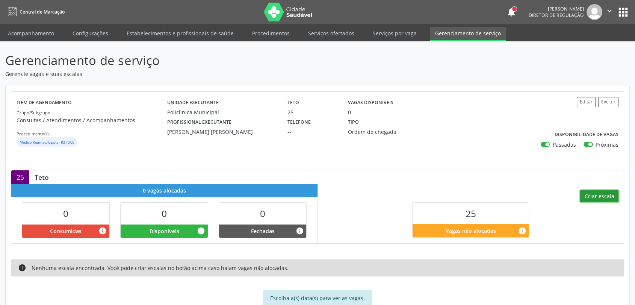
click at [593, 197] on button "Criar escala" at bounding box center [599, 196] width 38 height 13
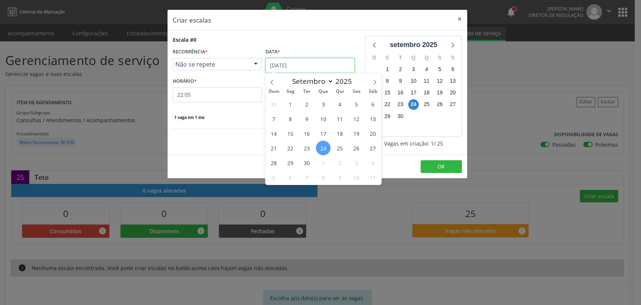
click at [283, 68] on input "[DATE]" at bounding box center [310, 65] width 89 height 15
click at [375, 81] on icon at bounding box center [374, 82] width 5 height 5
select select "9"
click at [328, 103] on span "1" at bounding box center [323, 104] width 15 height 15
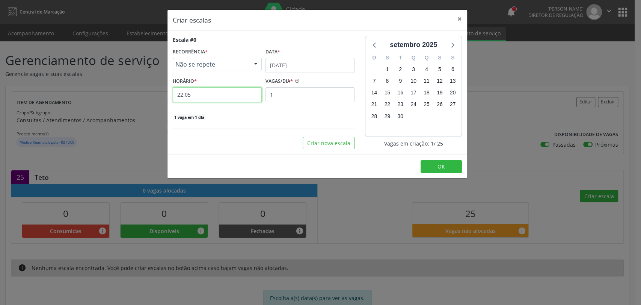
click at [211, 91] on input "22:05" at bounding box center [217, 94] width 89 height 15
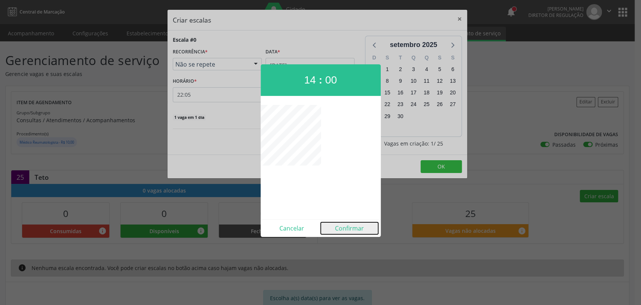
click at [347, 226] on button "Confirmar" at bounding box center [349, 228] width 57 height 12
type input "14:00"
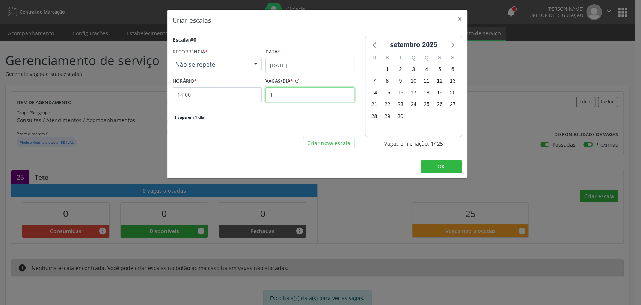
click at [310, 95] on input "1" at bounding box center [310, 94] width 89 height 15
type input "15"
click at [344, 138] on button "Criar nova escala" at bounding box center [329, 143] width 52 height 13
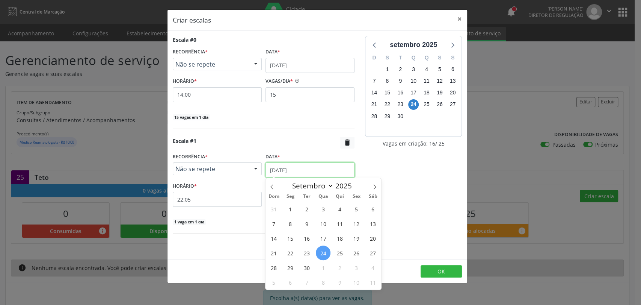
click at [299, 167] on input "[DATE]" at bounding box center [310, 169] width 89 height 15
click at [375, 181] on span at bounding box center [375, 184] width 13 height 13
select select "9"
click at [322, 209] on span "1" at bounding box center [323, 208] width 15 height 15
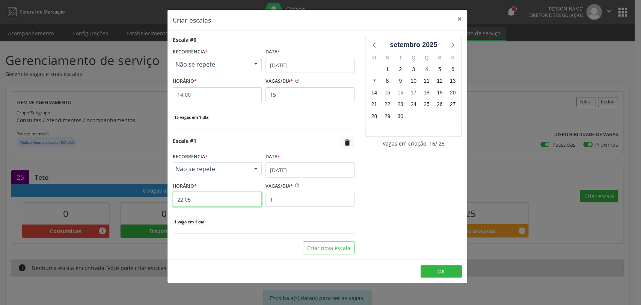
click at [216, 201] on input "22:05" at bounding box center [217, 199] width 89 height 15
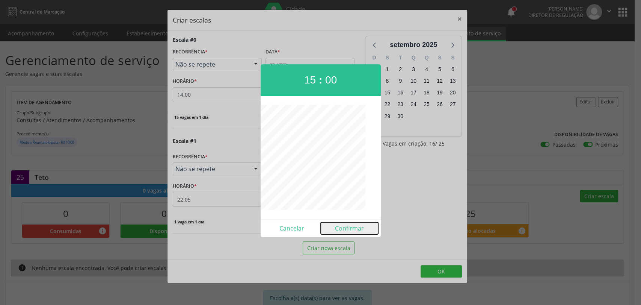
click at [351, 227] on button "Confirmar" at bounding box center [349, 228] width 57 height 12
type input "15:00"
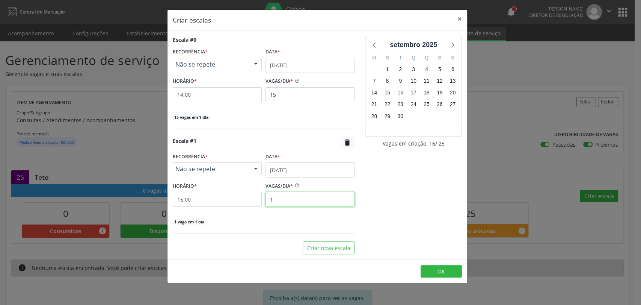
click at [313, 193] on input "1" at bounding box center [310, 199] width 89 height 15
type input "10"
click at [434, 272] on button "OK" at bounding box center [441, 271] width 41 height 13
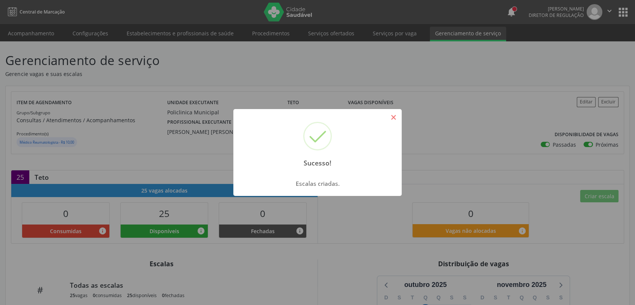
click at [394, 115] on button "×" at bounding box center [393, 117] width 13 height 13
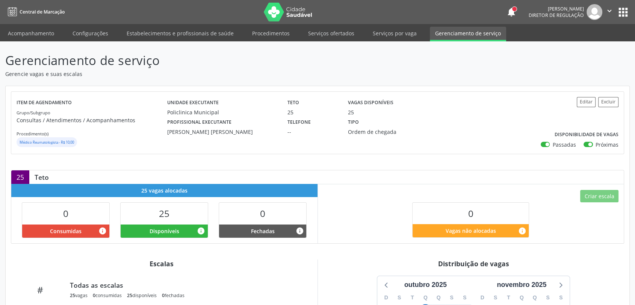
click at [258, 71] on p "Gerencie vagas e suas escalas" at bounding box center [223, 74] width 437 height 8
click at [323, 28] on link "Serviços ofertados" at bounding box center [331, 33] width 57 height 13
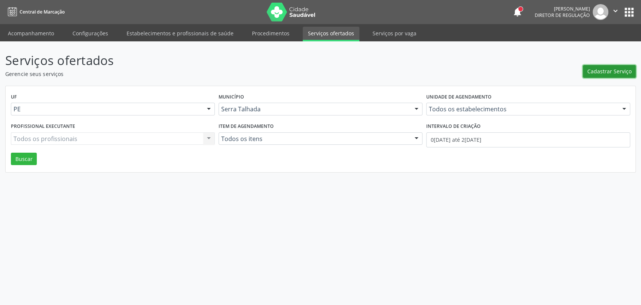
click at [614, 71] on span "Cadastrar Serviço" at bounding box center [610, 71] width 44 height 8
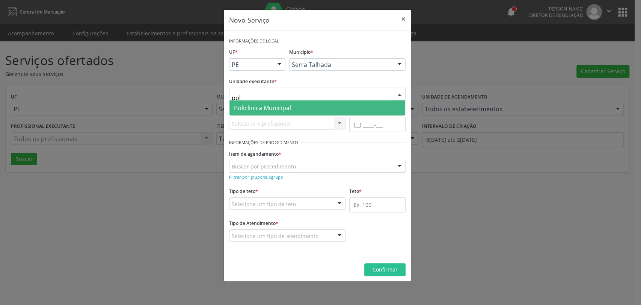
type input "poli"
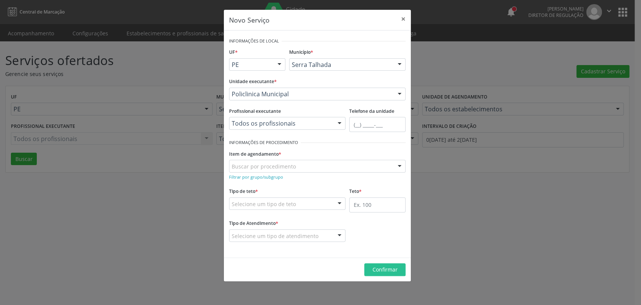
click at [270, 130] on div "Profissional executante Todos os profissionais Todos os profissionais Fonoaudió…" at bounding box center [287, 122] width 120 height 32
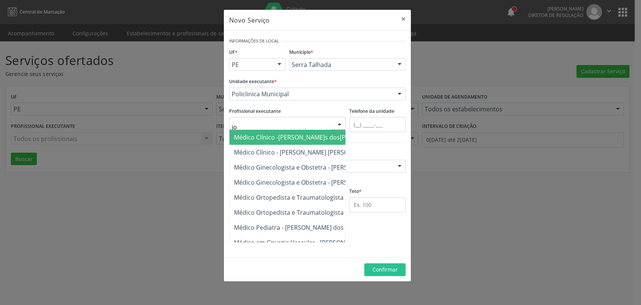
type input "j"
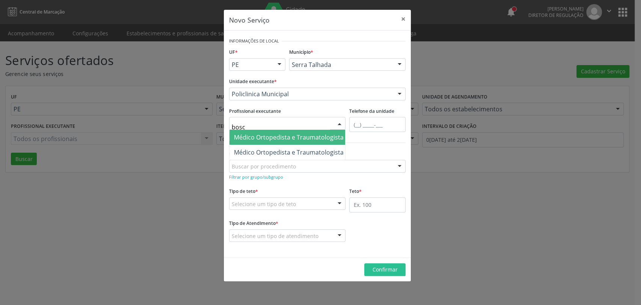
type input "bosco"
click at [305, 139] on span "Médico Ortopedista e Traumatologista -[PERSON_NAME]o[PERSON_NAME]o[PERSON_NAME]…" at bounding box center [391, 137] width 314 height 8
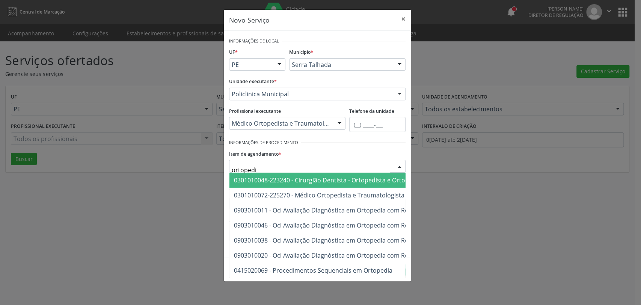
type input "ortopedis"
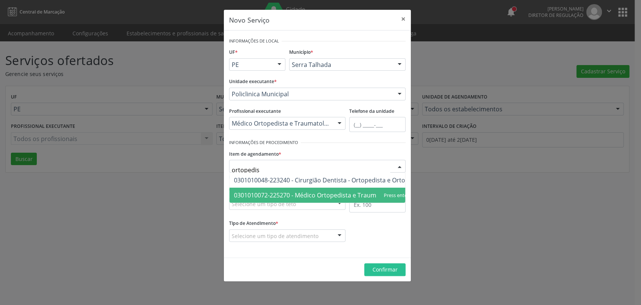
click at [301, 195] on span "0301010072-225270 - Médico Ortopedista e Traumatologista" at bounding box center [319, 195] width 171 height 8
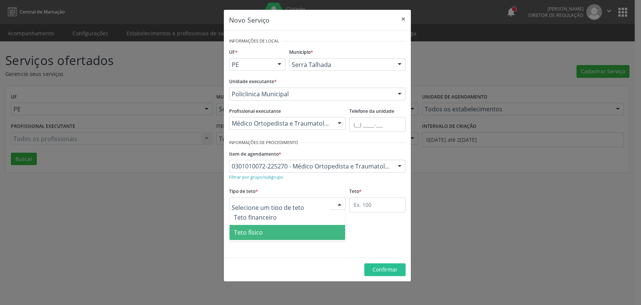
click at [283, 228] on span "Teto físico" at bounding box center [288, 232] width 116 height 15
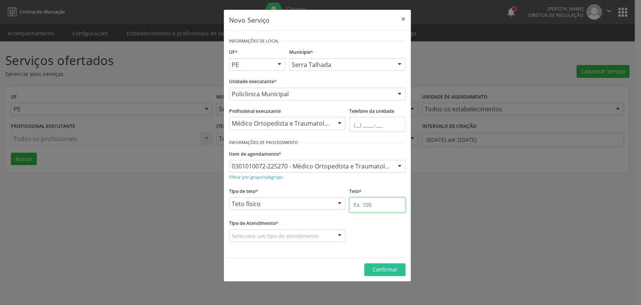
click at [372, 207] on input "text" at bounding box center [377, 204] width 56 height 15
click at [371, 203] on input "text" at bounding box center [377, 204] width 56 height 15
type input "88"
click at [298, 228] on div "Tipo de Atendimento * Selecione um tipo de atendimento Ordem de chegada Horário…" at bounding box center [287, 230] width 116 height 24
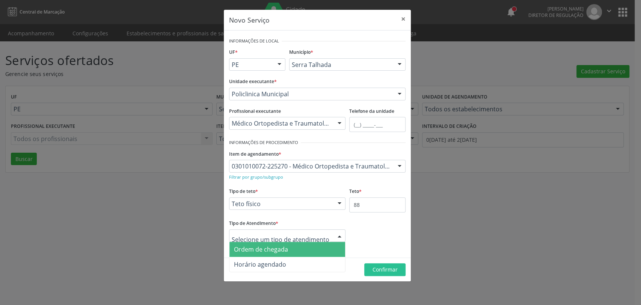
click at [290, 254] on span "Ordem de chegada" at bounding box center [288, 249] width 116 height 15
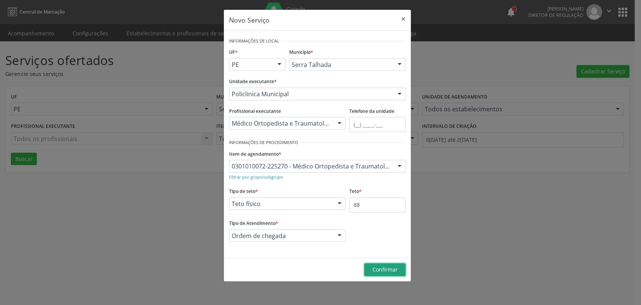
click at [369, 269] on button "Confirmar" at bounding box center [384, 269] width 41 height 13
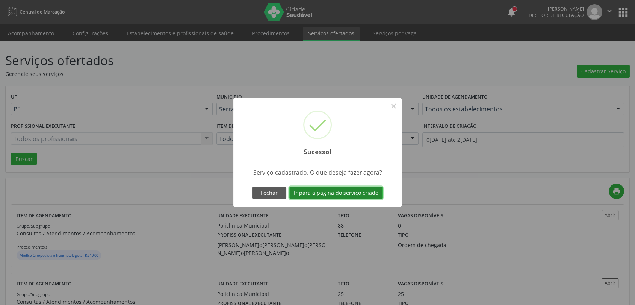
click at [356, 195] on button "Ir para a página do serviço criado" at bounding box center [335, 192] width 93 height 13
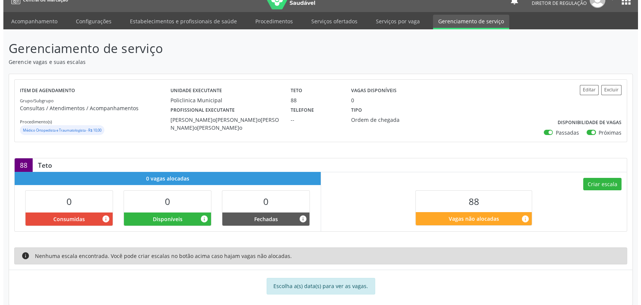
scroll to position [22, 0]
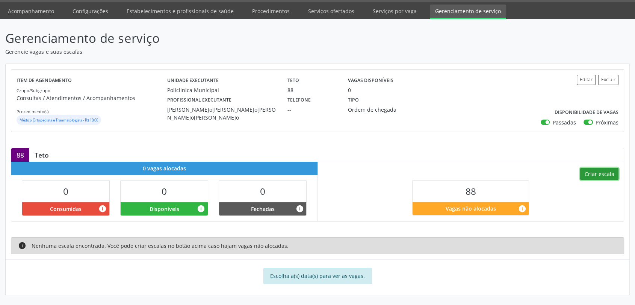
click at [614, 172] on button "Criar escala" at bounding box center [599, 174] width 38 height 13
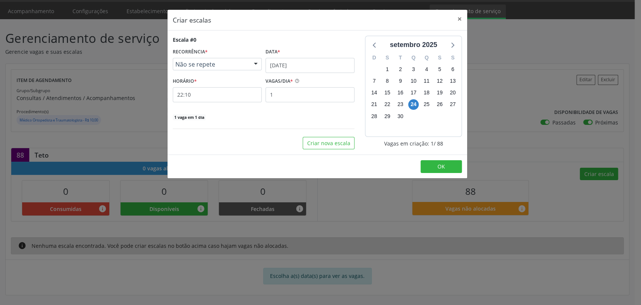
click at [234, 65] on span "Não se repete" at bounding box center [210, 64] width 71 height 8
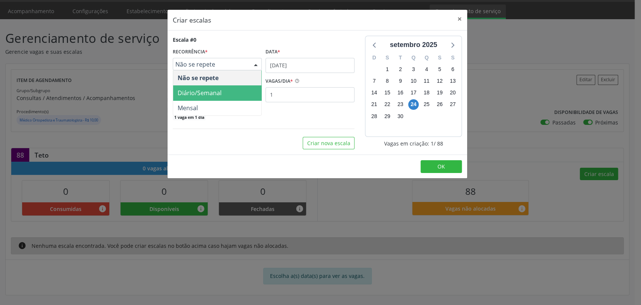
click at [198, 93] on span "Diário/Semanal" at bounding box center [200, 93] width 44 height 8
select select "9"
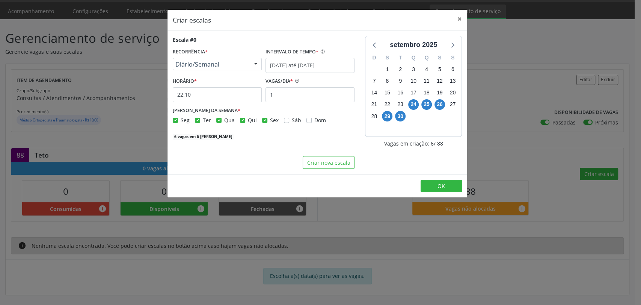
click at [290, 57] on label "INTERVALO DE TEMPO *" at bounding box center [292, 52] width 53 height 12
click at [291, 62] on input "[DATE] até [DATE]" at bounding box center [310, 65] width 89 height 15
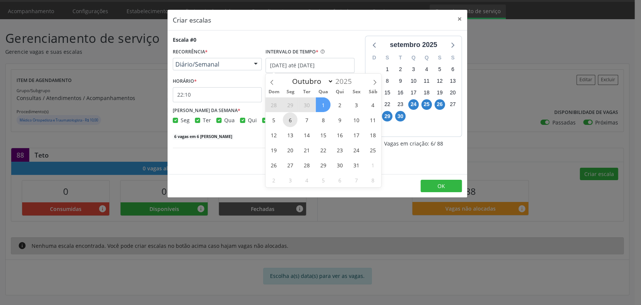
click at [292, 118] on span "6" at bounding box center [290, 119] width 15 height 15
type input "[DATE]"
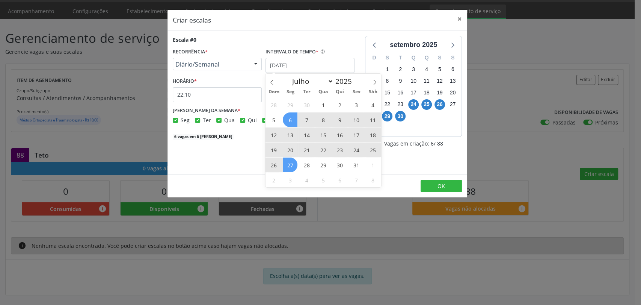
click at [292, 162] on span "27" at bounding box center [290, 164] width 15 height 15
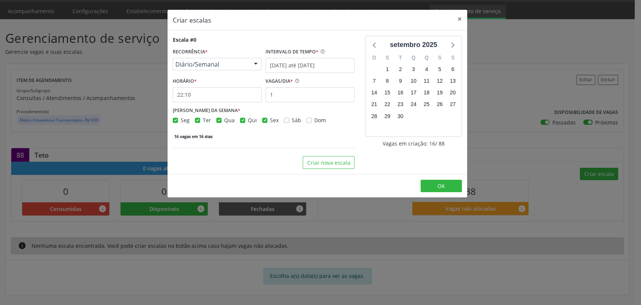
click at [203, 119] on label "Ter" at bounding box center [207, 120] width 8 height 8
click at [199, 119] on input "Ter" at bounding box center [197, 119] width 5 height 7
checkbox input "false"
click at [224, 121] on label "Qua" at bounding box center [229, 120] width 11 height 8
click at [218, 121] on input "Qua" at bounding box center [218, 119] width 5 height 7
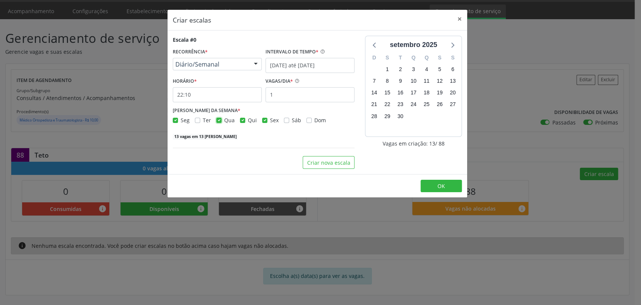
checkbox input "false"
click at [248, 119] on label "Qui" at bounding box center [252, 120] width 9 height 8
click at [243, 119] on input "Qui" at bounding box center [242, 119] width 5 height 7
checkbox input "false"
click at [270, 119] on label "Sex" at bounding box center [274, 120] width 9 height 8
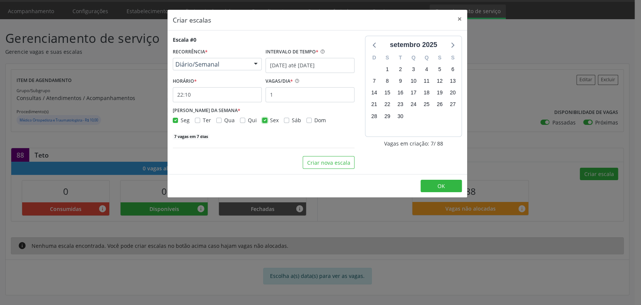
click at [262, 119] on input "Sex" at bounding box center [264, 119] width 5 height 7
checkbox input "false"
click at [450, 43] on icon at bounding box center [452, 45] width 10 height 10
click at [212, 90] on input "22:10" at bounding box center [217, 94] width 89 height 15
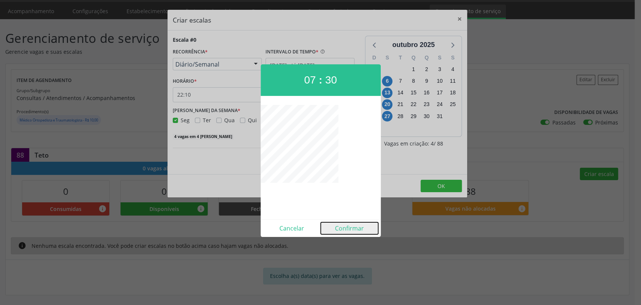
click at [349, 230] on button "Confirmar" at bounding box center [349, 228] width 57 height 12
type input "07:30"
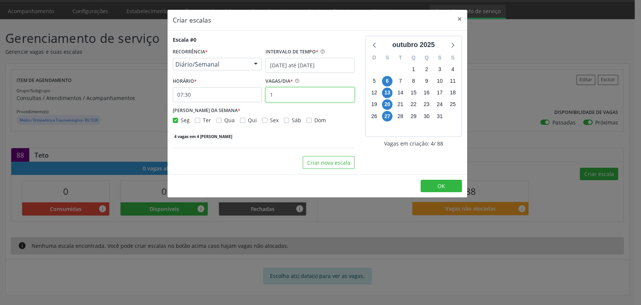
click at [286, 93] on input "1" at bounding box center [310, 94] width 89 height 15
type input "11"
click at [308, 162] on button "Criar nova escala" at bounding box center [329, 162] width 52 height 13
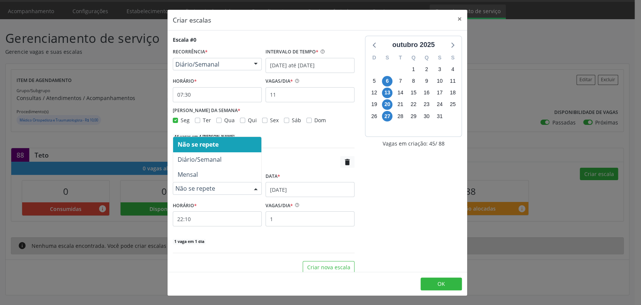
click at [230, 191] on span "Não se repete" at bounding box center [210, 188] width 71 height 8
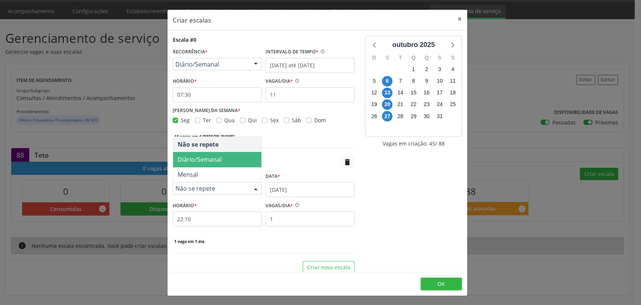
click at [201, 159] on span "Diário/Semanal" at bounding box center [200, 159] width 44 height 8
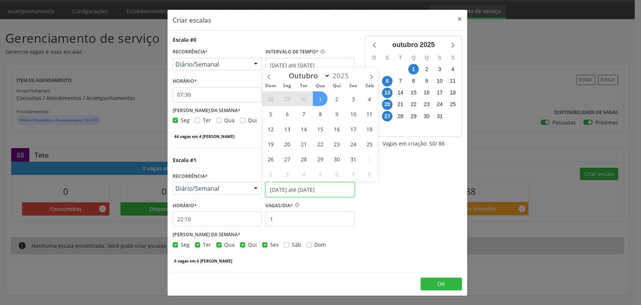
click at [295, 192] on input "[DATE] até [DATE]" at bounding box center [310, 189] width 89 height 15
click at [368, 69] on span at bounding box center [371, 74] width 13 height 13
click at [270, 68] on span at bounding box center [269, 74] width 13 height 13
select select "9"
click at [290, 114] on span "6" at bounding box center [287, 113] width 15 height 15
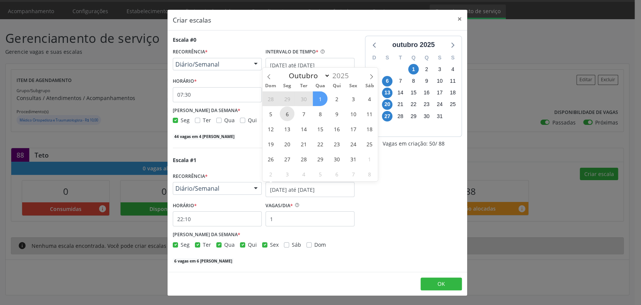
type input "[DATE]"
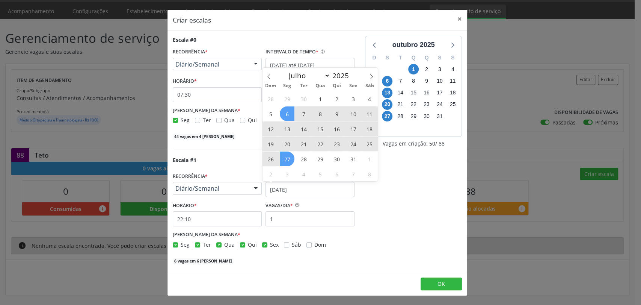
click at [290, 153] on span "27" at bounding box center [287, 158] width 15 height 15
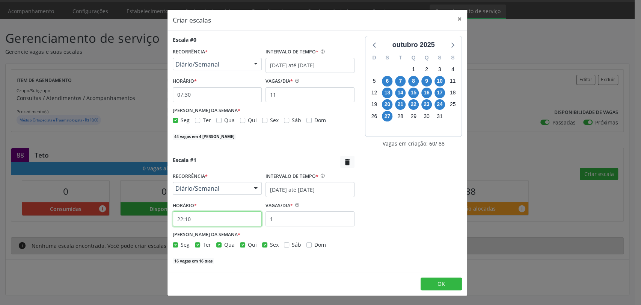
click at [201, 218] on input "22:10" at bounding box center [217, 218] width 89 height 15
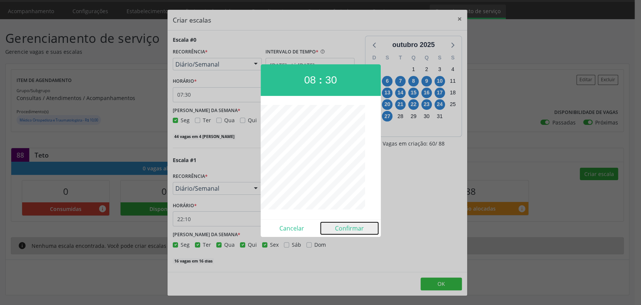
click at [342, 228] on button "Confirmar" at bounding box center [349, 228] width 57 height 12
type input "08:30"
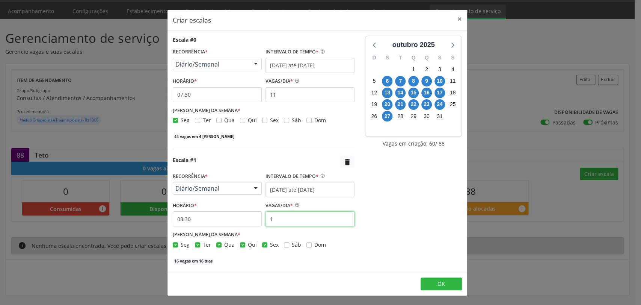
click at [293, 224] on input "1" at bounding box center [310, 218] width 89 height 15
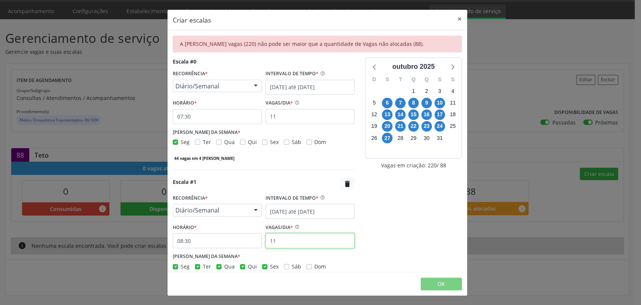
type input "11"
click at [264, 269] on div "Sex" at bounding box center [270, 266] width 17 height 8
click at [270, 264] on label "Sex" at bounding box center [274, 266] width 9 height 8
click at [264, 264] on input "Sex" at bounding box center [264, 265] width 5 height 7
checkbox input "false"
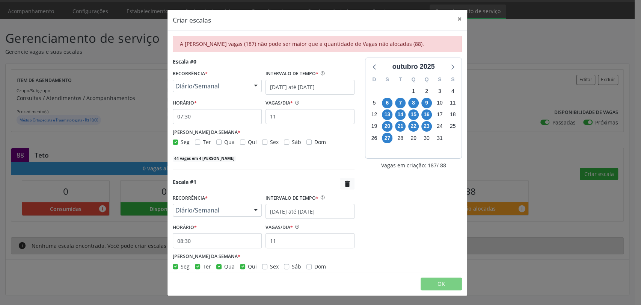
click at [245, 265] on div "Qui" at bounding box center [248, 266] width 17 height 8
click at [214, 266] on div "Seg Ter Qua Qui Sex Sáb Dom" at bounding box center [264, 266] width 182 height 8
click at [224, 264] on label "Qua" at bounding box center [229, 266] width 11 height 8
click at [219, 264] on input "Qua" at bounding box center [218, 265] width 5 height 7
checkbox input "false"
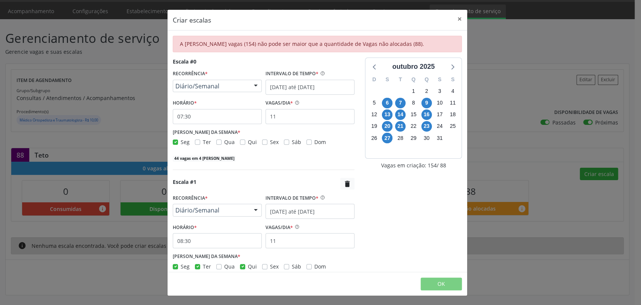
click at [239, 265] on div "Seg Ter Qua Qui Sex Sáb Dom" at bounding box center [264, 266] width 182 height 8
click at [203, 266] on label "Ter" at bounding box center [207, 266] width 8 height 8
click at [198, 266] on input "Ter" at bounding box center [197, 265] width 5 height 7
checkbox input "false"
click at [248, 266] on label "Qui" at bounding box center [252, 266] width 9 height 8
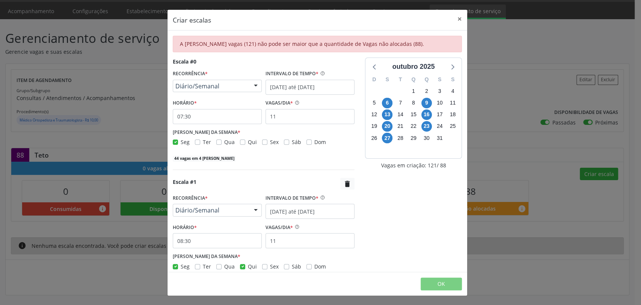
click at [241, 266] on input "Qui" at bounding box center [242, 265] width 5 height 7
checkbox input "false"
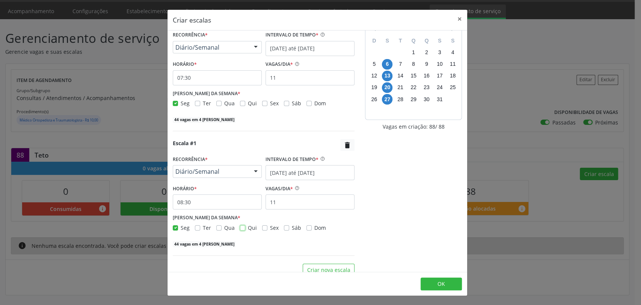
scroll to position [26, 0]
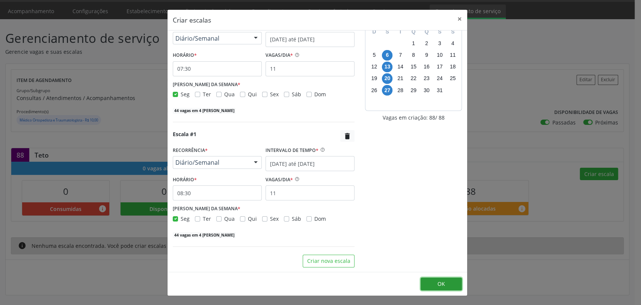
click at [435, 284] on button "OK" at bounding box center [441, 283] width 41 height 13
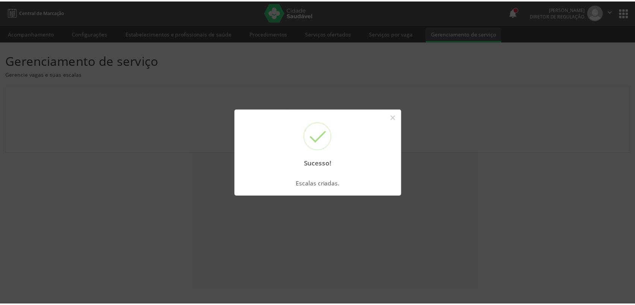
scroll to position [0, 0]
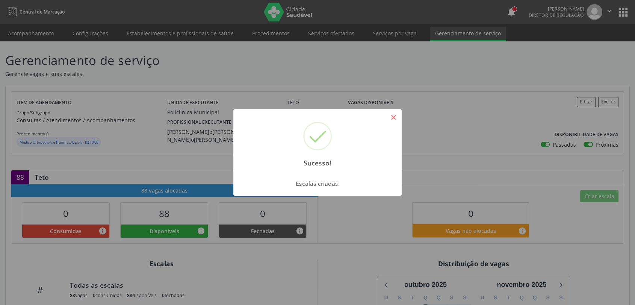
click at [393, 118] on button "×" at bounding box center [393, 117] width 13 height 13
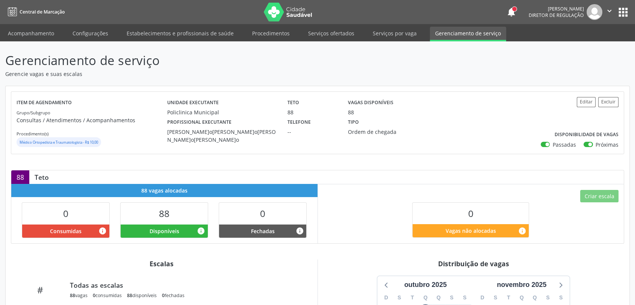
click at [552, 145] on label "Passadas" at bounding box center [563, 145] width 23 height 8
click at [545, 145] on input "Passadas" at bounding box center [543, 144] width 5 height 7
checkbox input "false"
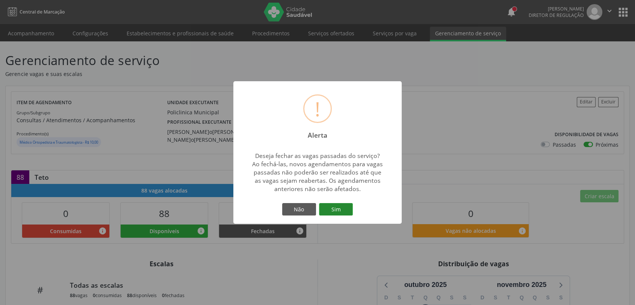
click at [341, 208] on button "Sim" at bounding box center [336, 209] width 34 height 13
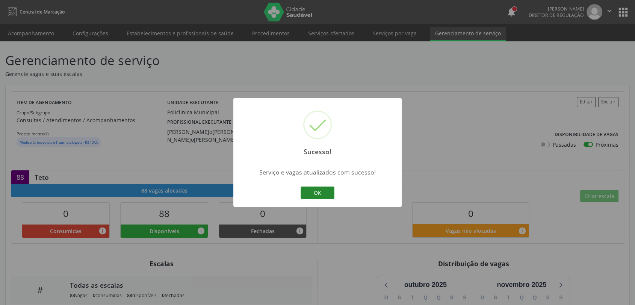
click at [317, 192] on button "OK" at bounding box center [318, 192] width 34 height 13
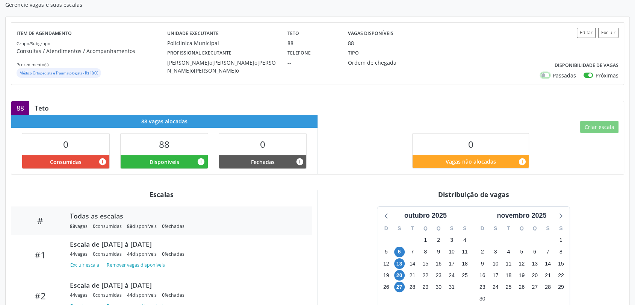
scroll to position [131, 0]
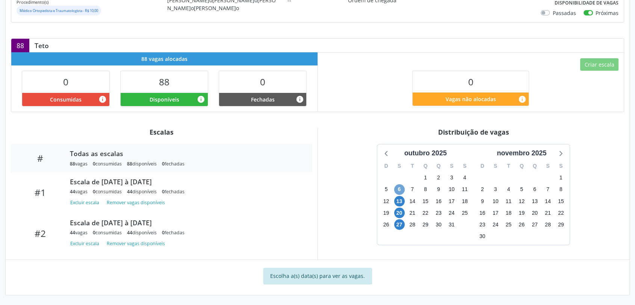
click at [399, 189] on span "6" at bounding box center [399, 189] width 11 height 11
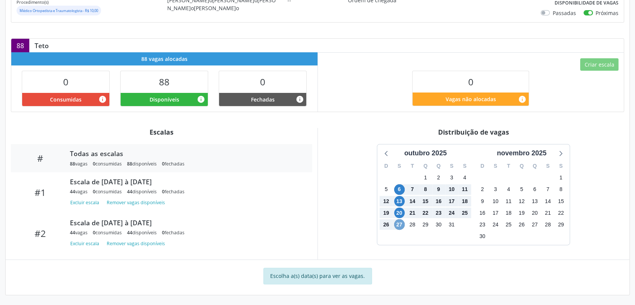
click at [399, 222] on span "27" at bounding box center [399, 224] width 11 height 11
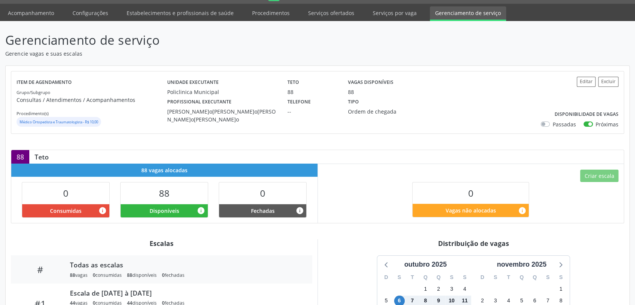
scroll to position [0, 0]
